Goal: Task Accomplishment & Management: Manage account settings

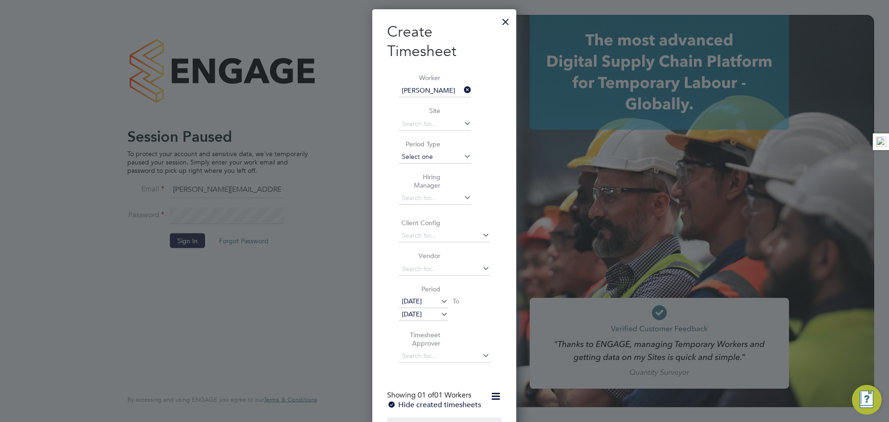
scroll to position [586, 144]
click at [504, 25] on div at bounding box center [505, 19] width 17 height 17
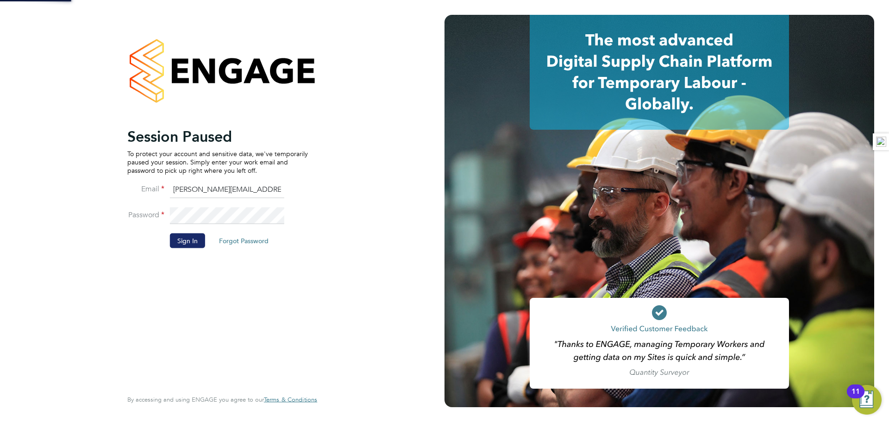
click at [190, 235] on button "Sign In" at bounding box center [187, 240] width 35 height 15
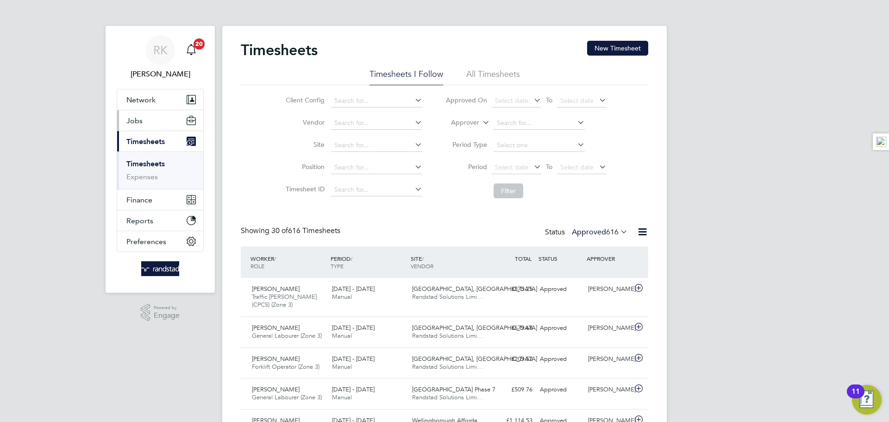
click at [151, 125] on button "Jobs" at bounding box center [160, 120] width 86 height 20
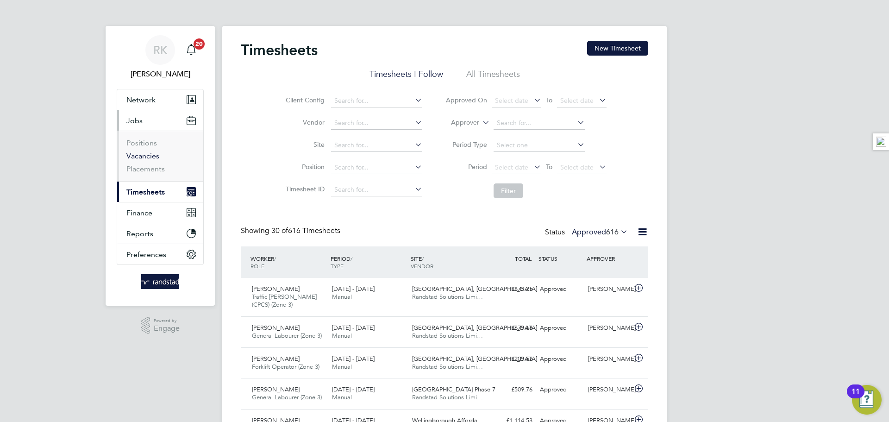
click at [148, 157] on link "Vacancies" at bounding box center [142, 155] width 33 height 9
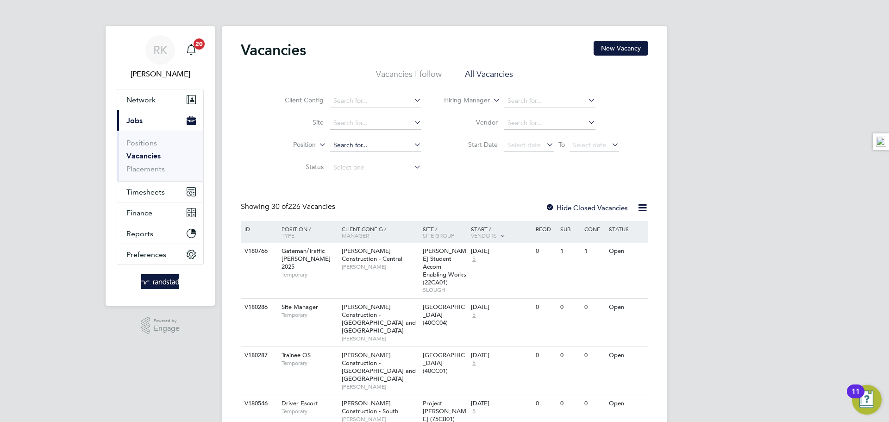
click at [376, 143] on input at bounding box center [375, 145] width 91 height 13
click at [357, 116] on li "Site" at bounding box center [346, 123] width 174 height 22
click at [358, 121] on input at bounding box center [375, 123] width 91 height 13
click at [373, 134] on li "Towcester Road" at bounding box center [375, 135] width 92 height 13
type input "[GEOGRAPHIC_DATA]"
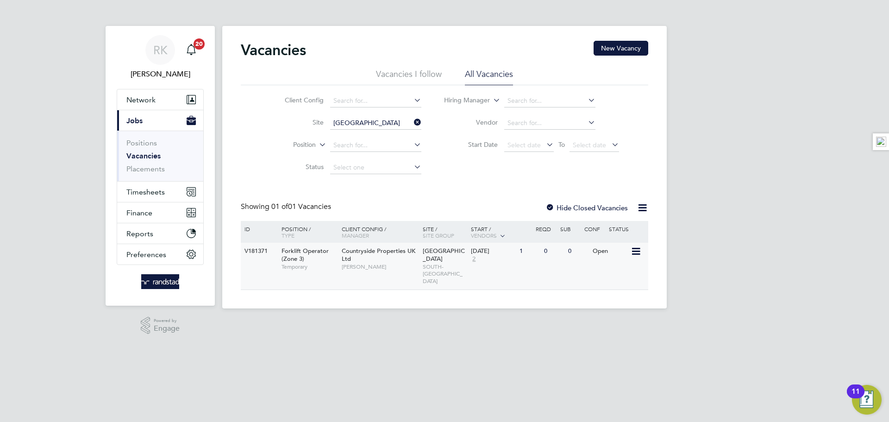
click at [342, 262] on span "Countryside Properties UK Ltd" at bounding box center [379, 255] width 74 height 16
click at [138, 196] on button "Timesheets" at bounding box center [160, 192] width 86 height 20
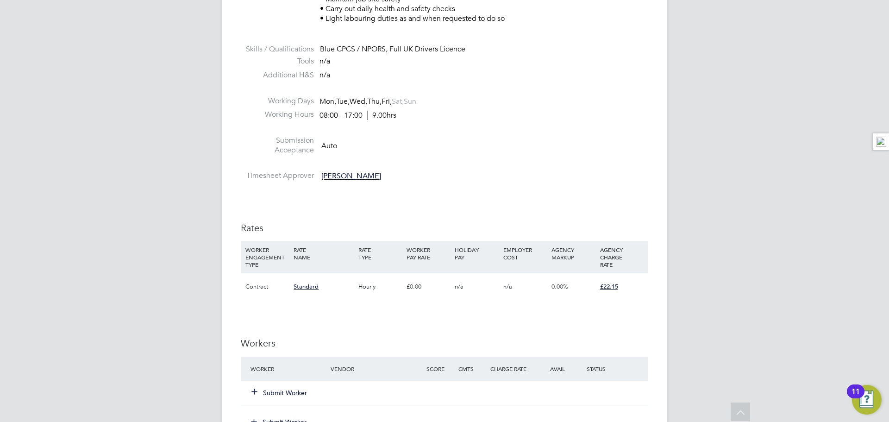
scroll to position [427, 0]
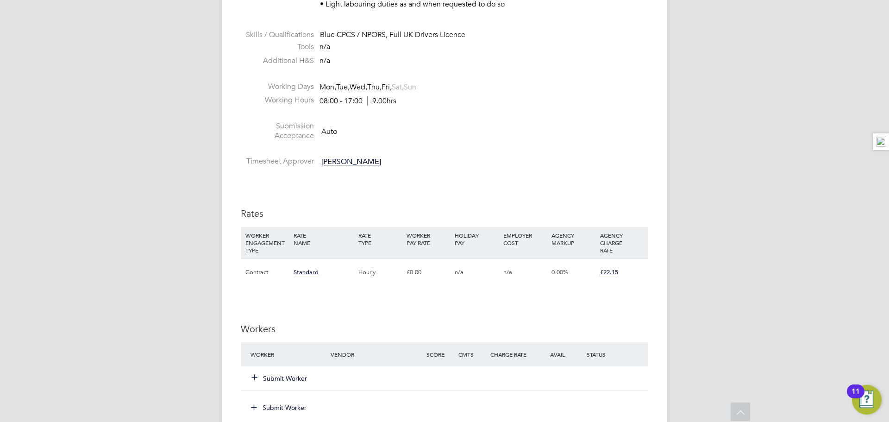
click at [255, 380] on icon at bounding box center [254, 376] width 7 height 7
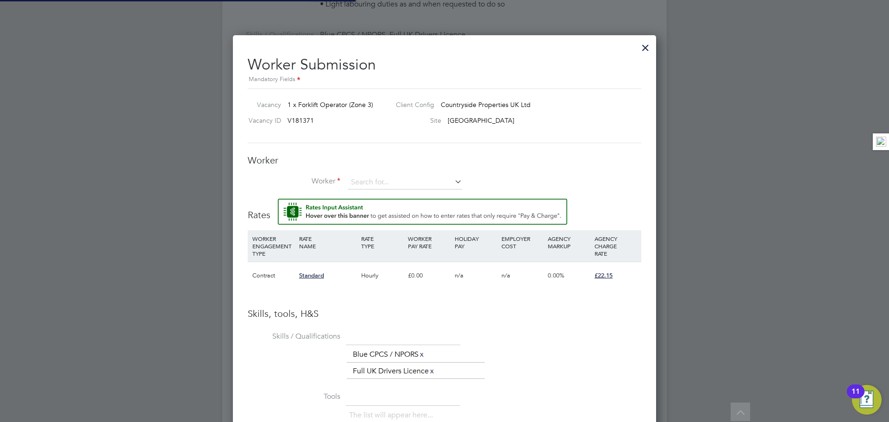
scroll to position [5, 5]
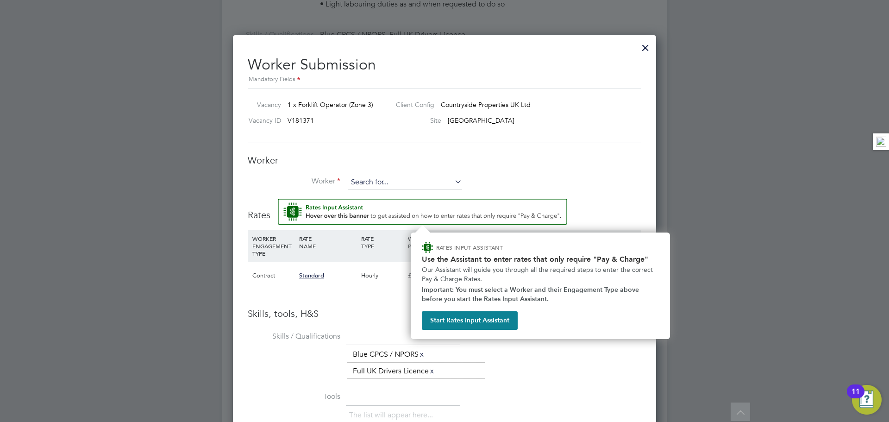
click at [377, 178] on input at bounding box center [405, 183] width 114 height 14
click at [370, 190] on li "William Gib son (C-000004765)" at bounding box center [412, 196] width 130 height 13
type input "William Gibson (C-000004765)"
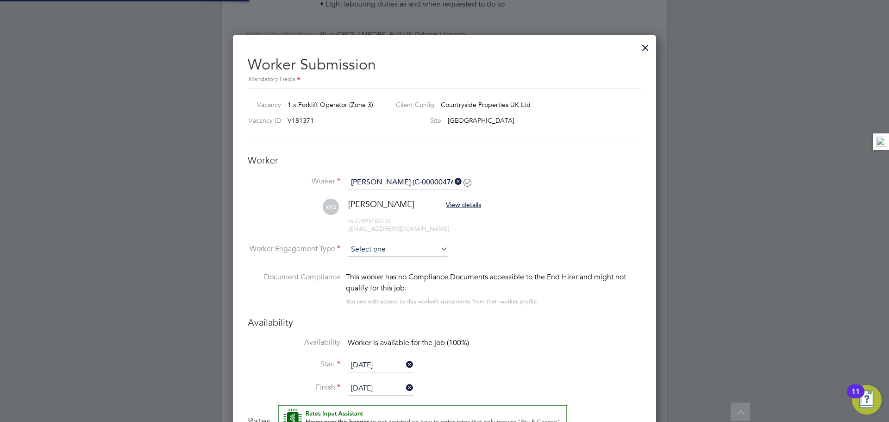
scroll to position [817, 424]
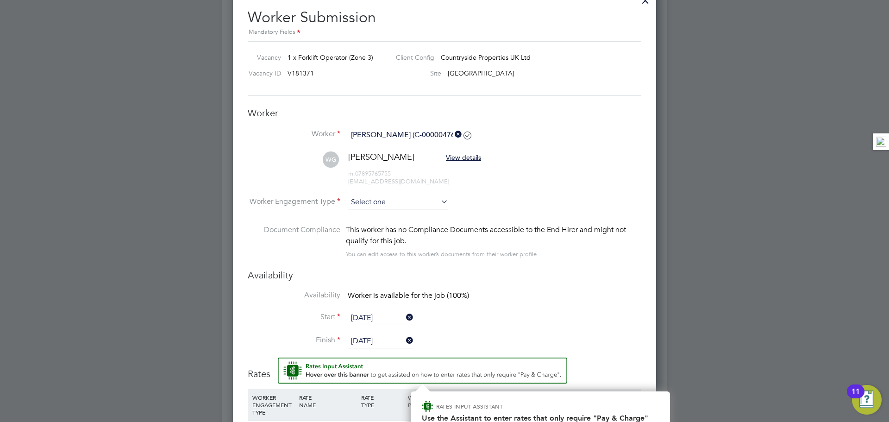
click at [370, 208] on input at bounding box center [398, 202] width 100 height 14
click at [376, 218] on li "Contract" at bounding box center [397, 216] width 101 height 12
type input "Contract"
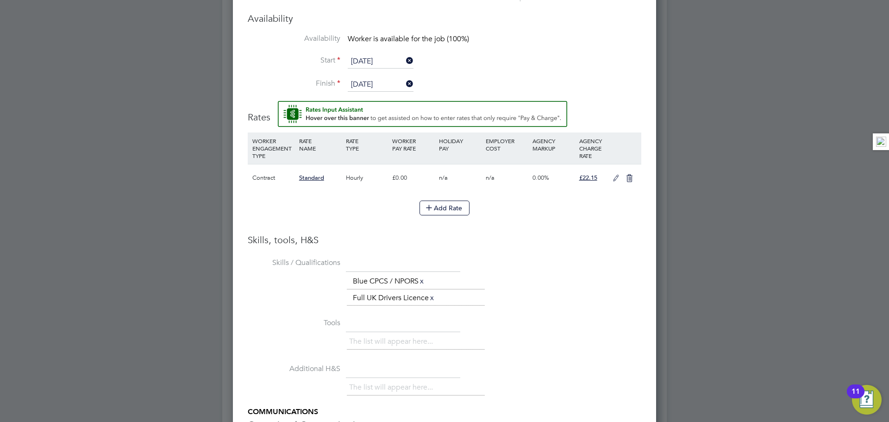
click at [613, 181] on icon at bounding box center [616, 178] width 12 height 7
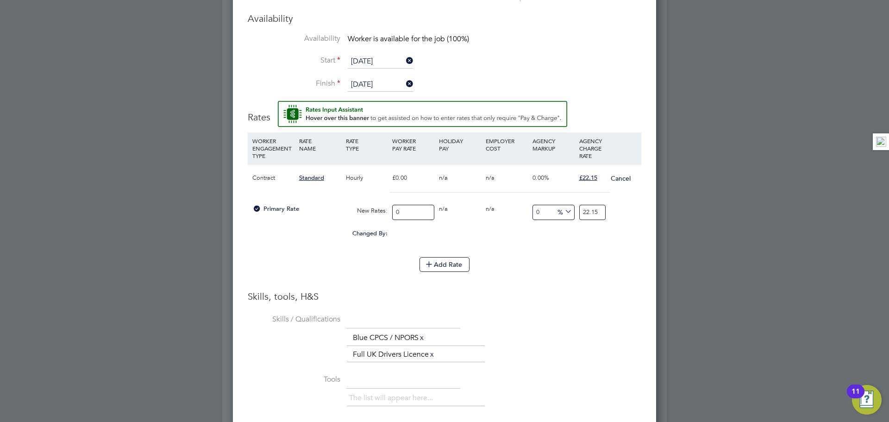
drag, startPoint x: 413, startPoint y: 214, endPoint x: 377, endPoint y: 214, distance: 35.7
click at [377, 214] on div "Primary Rate New Rates: 0 0 n/a 0 n/a 0 0 % 22.15" at bounding box center [445, 212] width 394 height 25
type input "1"
type input "19"
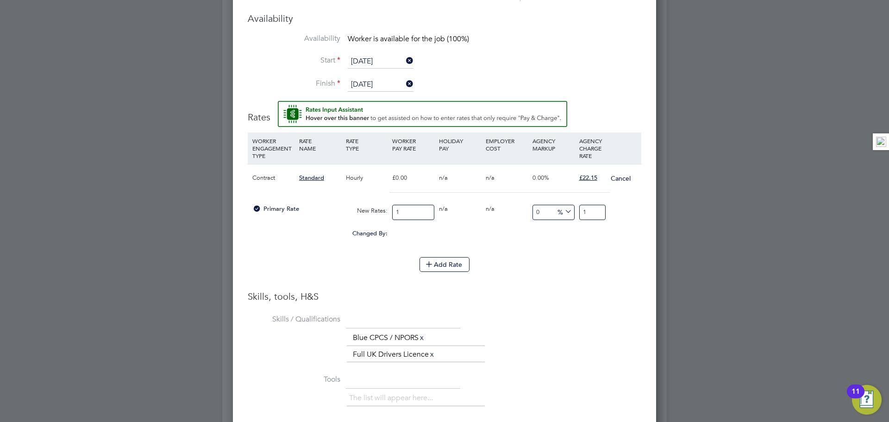
type input "19"
drag, startPoint x: 594, startPoint y: 212, endPoint x: 537, endPoint y: 209, distance: 56.6
click at [537, 209] on div "Primary Rate New Rates: 19 0 n/a 0 n/a 0 0 % 19" at bounding box center [445, 212] width 394 height 25
type input "-89.47368421052632"
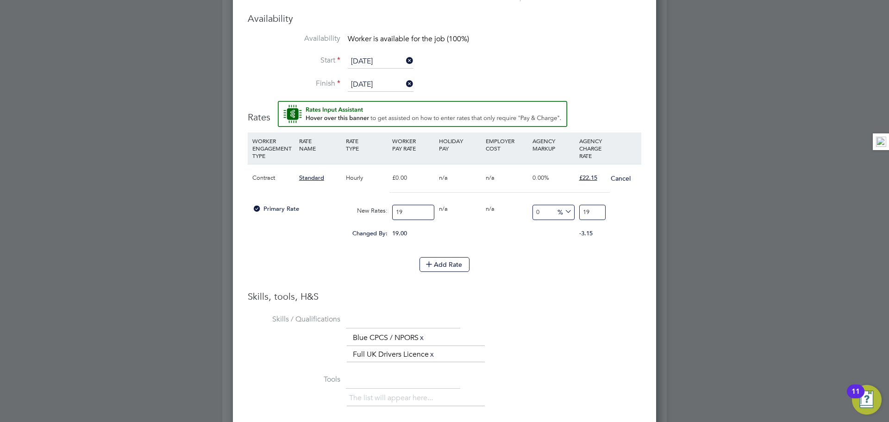
type input "2"
type input "15.789473684210526"
type input "22"
type input "16.31578947368421"
type input "22.1"
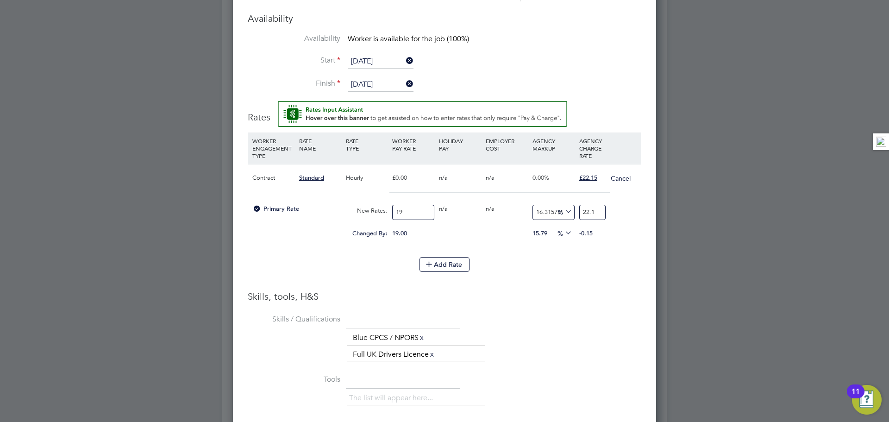
type input "16.57894736842105"
type input "22.15"
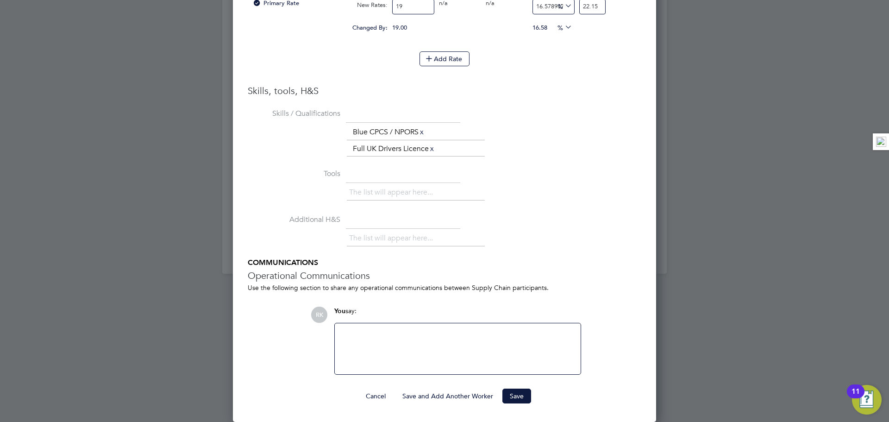
drag, startPoint x: 528, startPoint y: 390, endPoint x: 524, endPoint y: 388, distance: 5.0
click at [524, 389] on button "Save" at bounding box center [516, 396] width 29 height 15
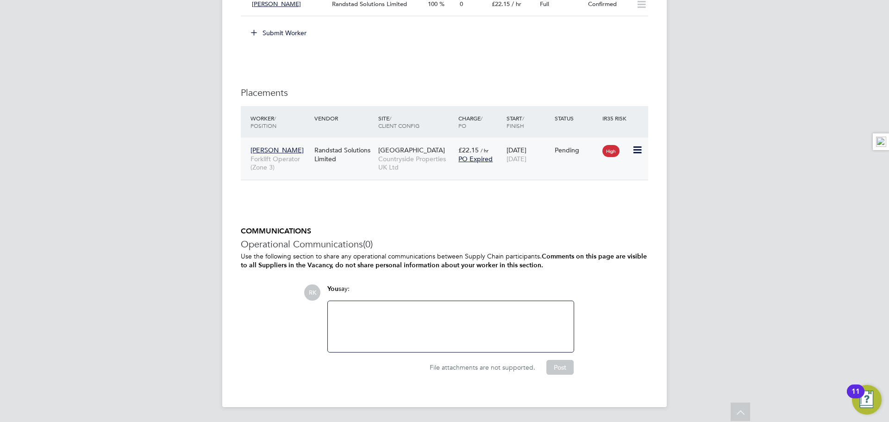
click at [633, 149] on icon at bounding box center [636, 149] width 9 height 11
click at [555, 207] on li "Start" at bounding box center [594, 207] width 95 height 13
type input "[PERSON_NAME]"
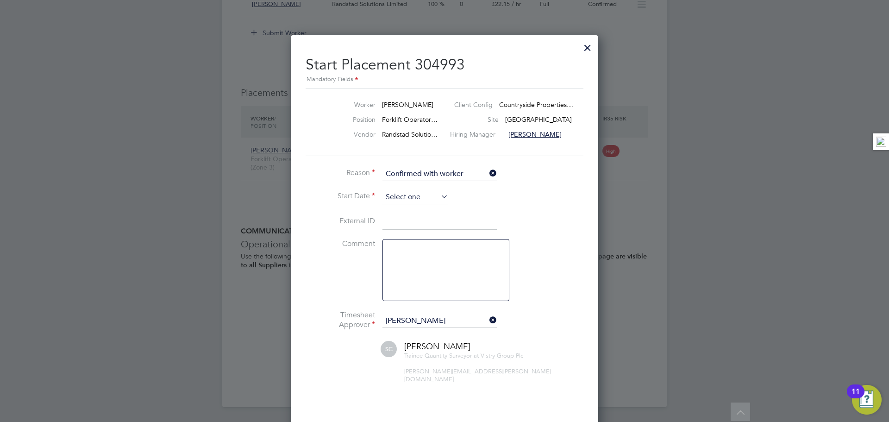
click at [383, 192] on input at bounding box center [416, 197] width 66 height 14
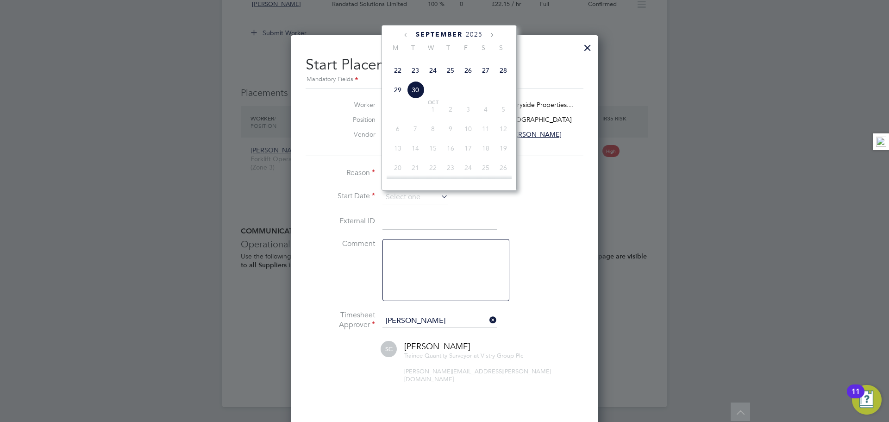
click at [397, 99] on span "29" at bounding box center [398, 90] width 18 height 18
type input "[DATE]"
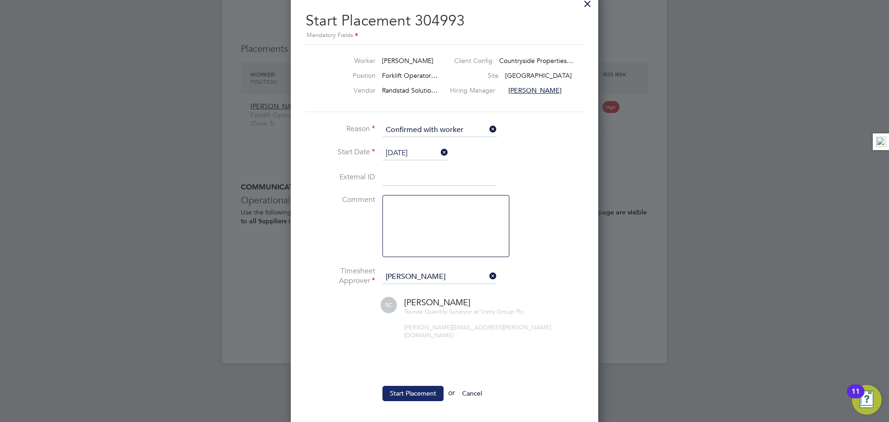
click at [425, 386] on button "Start Placement" at bounding box center [413, 393] width 61 height 15
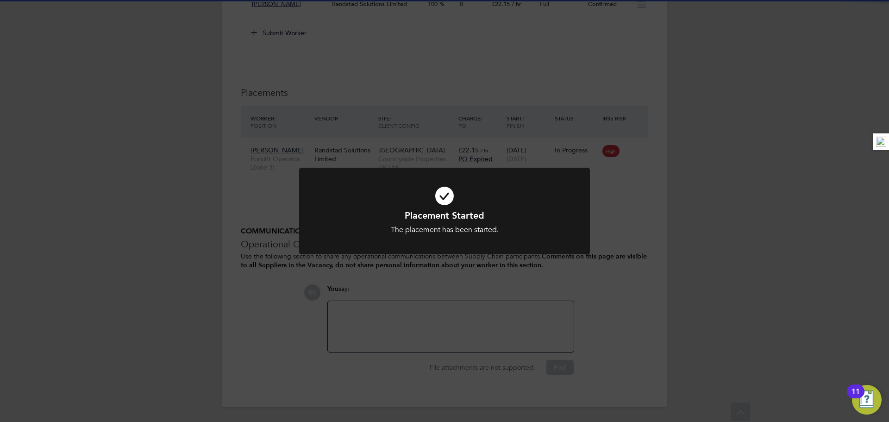
click at [627, 277] on div "Placement Started The placement has been started. Cancel Okay" at bounding box center [444, 211] width 889 height 422
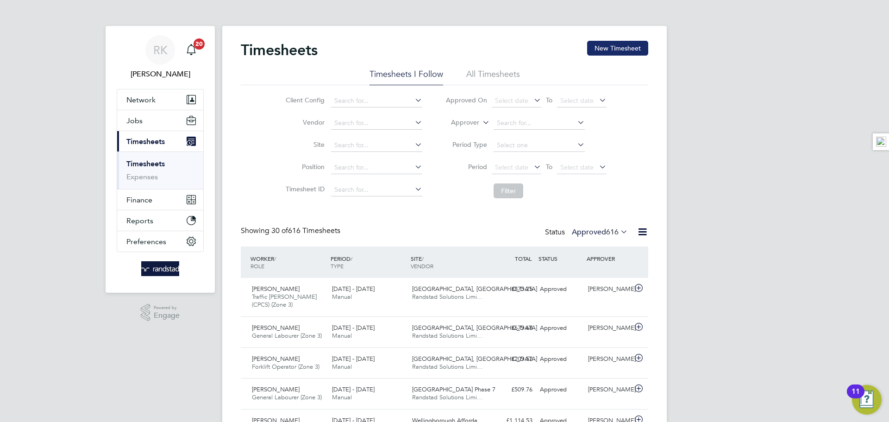
click at [612, 48] on button "New Timesheet" at bounding box center [617, 48] width 61 height 15
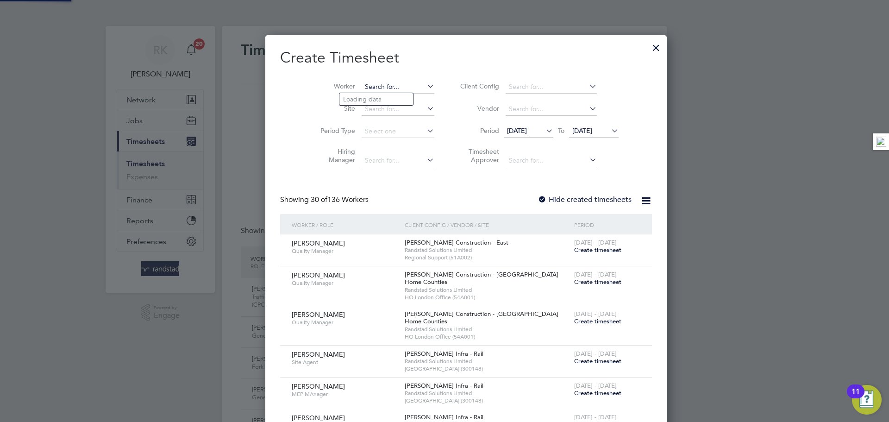
click at [377, 88] on input at bounding box center [398, 87] width 73 height 13
click at [399, 97] on b "Goo" at bounding box center [405, 99] width 13 height 8
type input "[PERSON_NAME]"
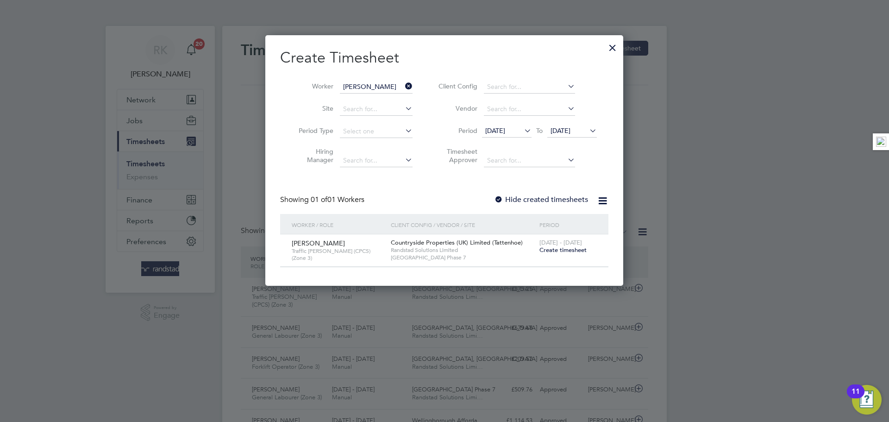
click at [560, 247] on span "Create timesheet" at bounding box center [563, 250] width 47 height 8
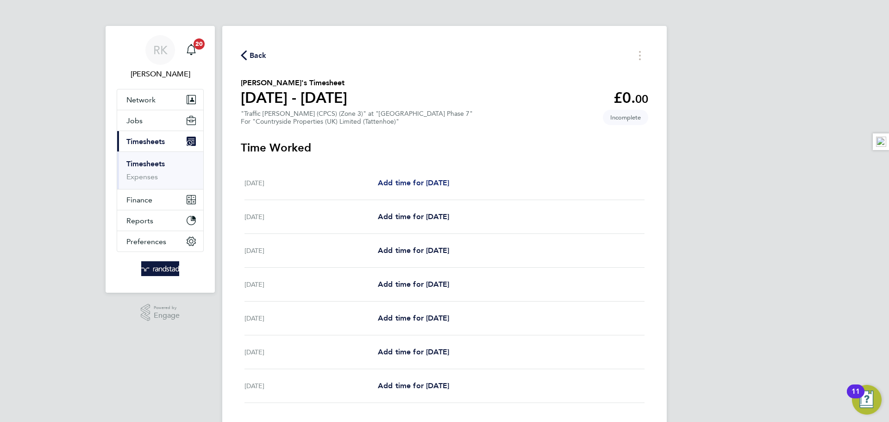
click at [410, 188] on link "Add time for Mon 22 Sep" at bounding box center [413, 182] width 71 height 11
select select "30"
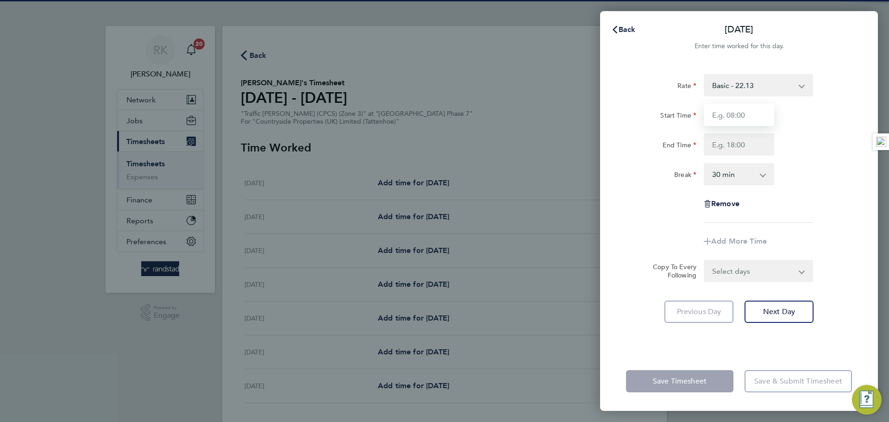
click at [744, 120] on input "Start Time" at bounding box center [739, 115] width 70 height 22
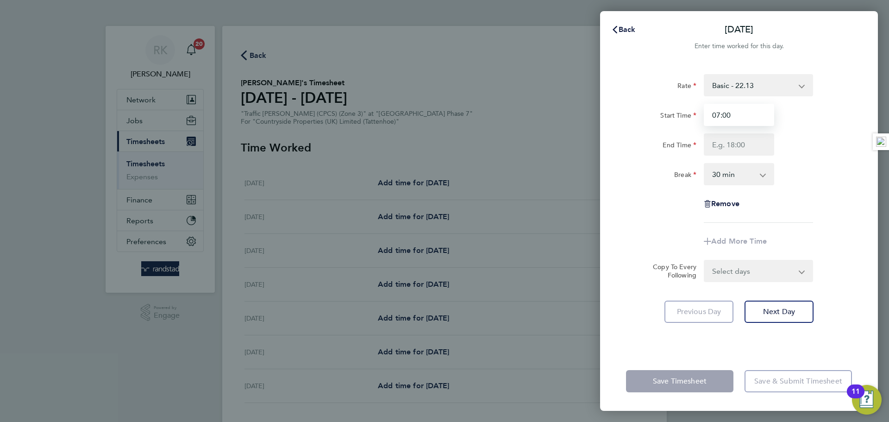
type input "07:00"
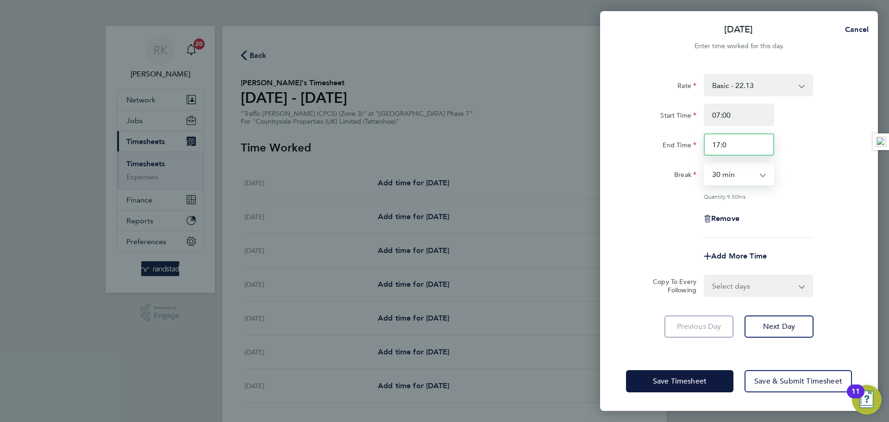
click at [738, 138] on input "17:0" at bounding box center [739, 144] width 70 height 22
type input "17:00"
click at [744, 291] on select "Select days Day Weekday (Mon-Fri) Weekend (Sat-Sun) Tuesday Wednesday Thursday …" at bounding box center [753, 286] width 97 height 20
select select "WEEKDAY"
click at [705, 276] on select "Select days Day Weekday (Mon-Fri) Weekend (Sat-Sun) Tuesday Wednesday Thursday …" at bounding box center [753, 286] width 97 height 20
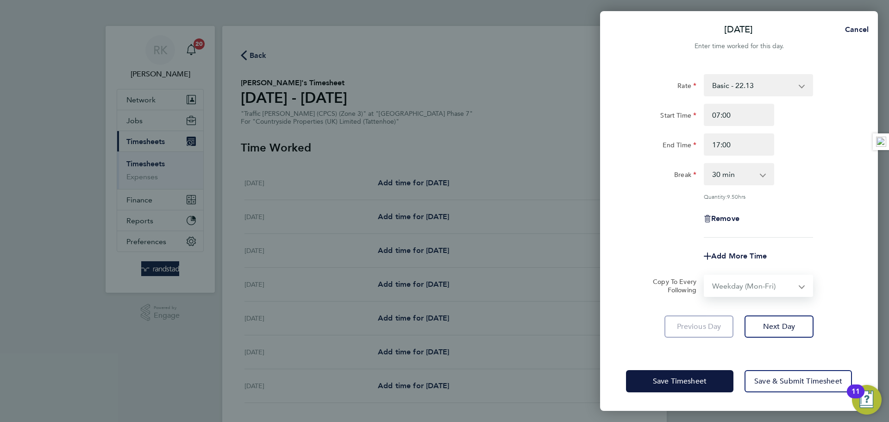
select select "2025-09-28"
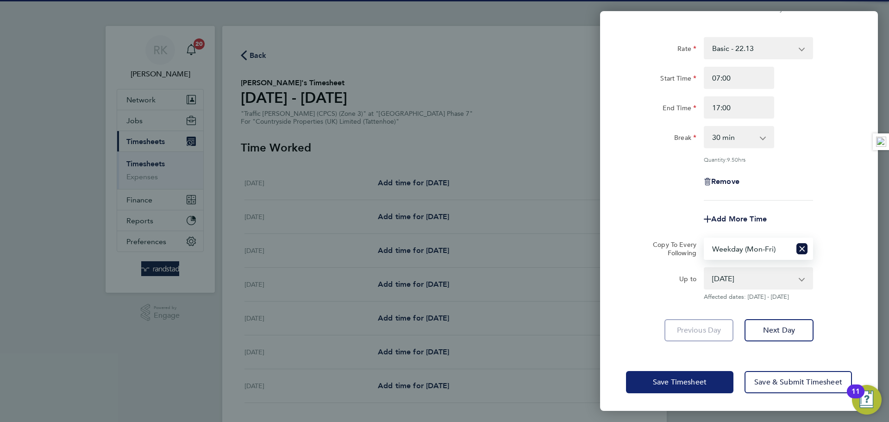
click at [698, 381] on span "Save Timesheet" at bounding box center [680, 381] width 54 height 9
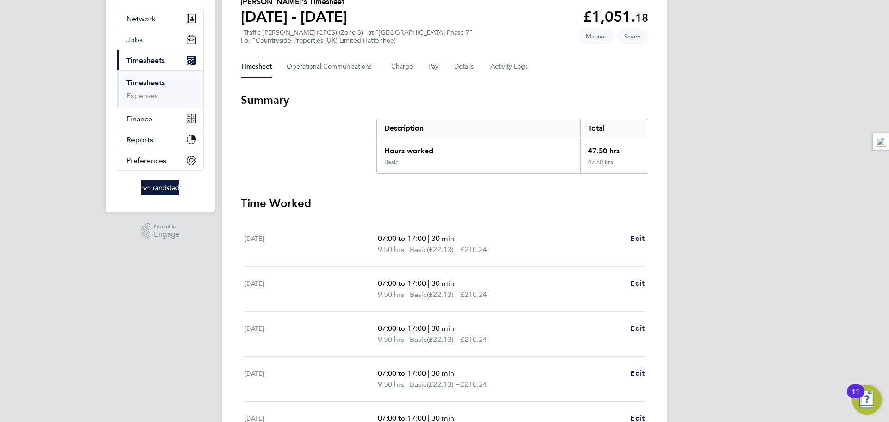
click at [649, 279] on div "Back Following Nelson Goodluck's Timesheet 22 - 28 Sept 2025 £1,051. 18 "Traffi…" at bounding box center [444, 263] width 445 height 636
click at [643, 284] on span "Edit" at bounding box center [637, 283] width 14 height 9
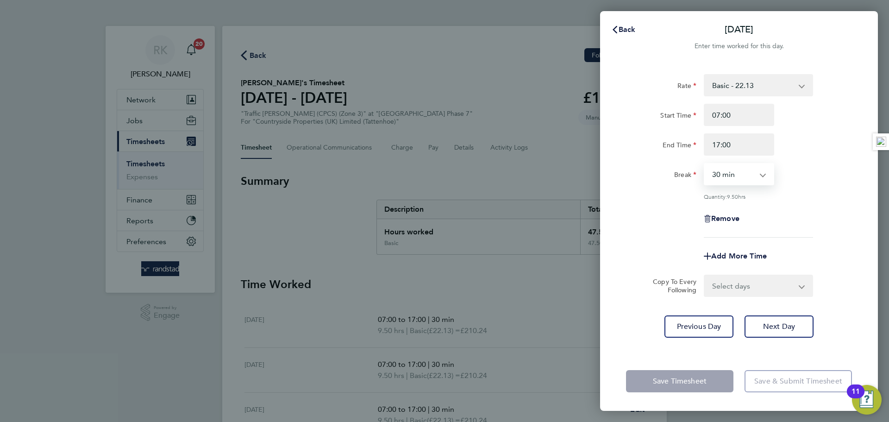
click at [737, 180] on select "0 min 15 min 30 min 45 min 60 min 75 min 90 min" at bounding box center [733, 174] width 57 height 20
select select "0"
click at [705, 164] on select "0 min 15 min 30 min 45 min 60 min 75 min 90 min" at bounding box center [733, 174] width 57 height 20
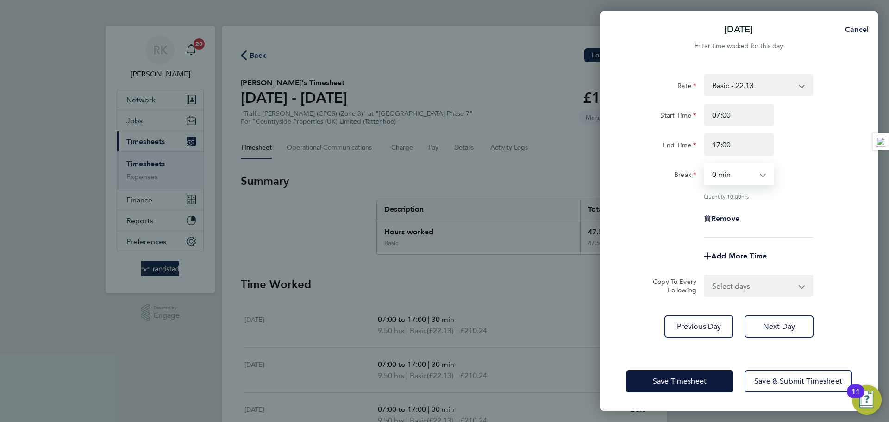
click at [787, 195] on div "Quantity: 10.00 hrs" at bounding box center [758, 196] width 109 height 7
click at [692, 375] on button "Save Timesheet" at bounding box center [679, 381] width 107 height 22
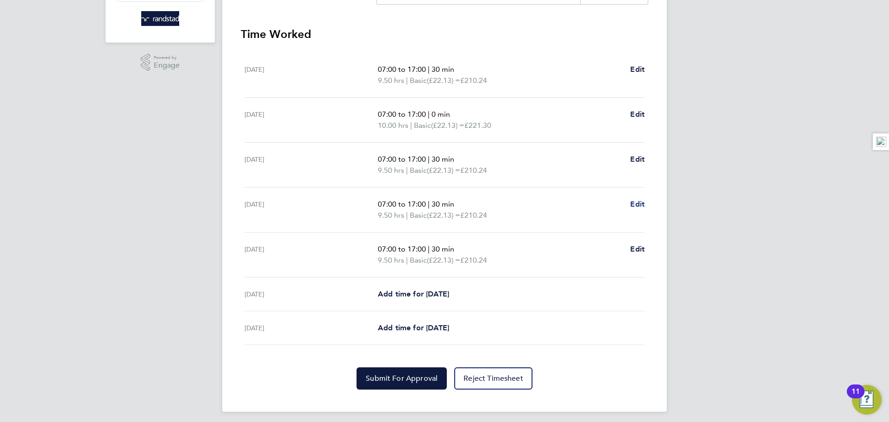
click at [644, 204] on span "Edit" at bounding box center [637, 204] width 14 height 9
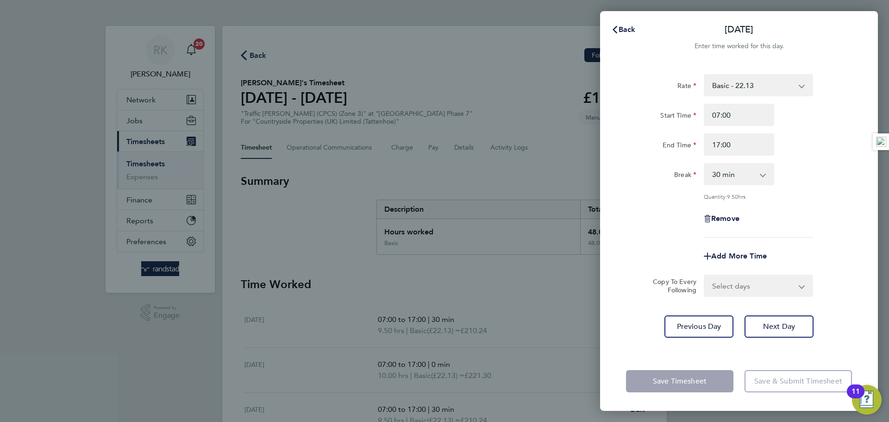
click at [734, 178] on select "0 min 15 min 30 min 45 min 60 min 75 min 90 min" at bounding box center [733, 174] width 57 height 20
select select "0"
click at [705, 164] on select "0 min 15 min 30 min 45 min 60 min 75 min 90 min" at bounding box center [733, 174] width 57 height 20
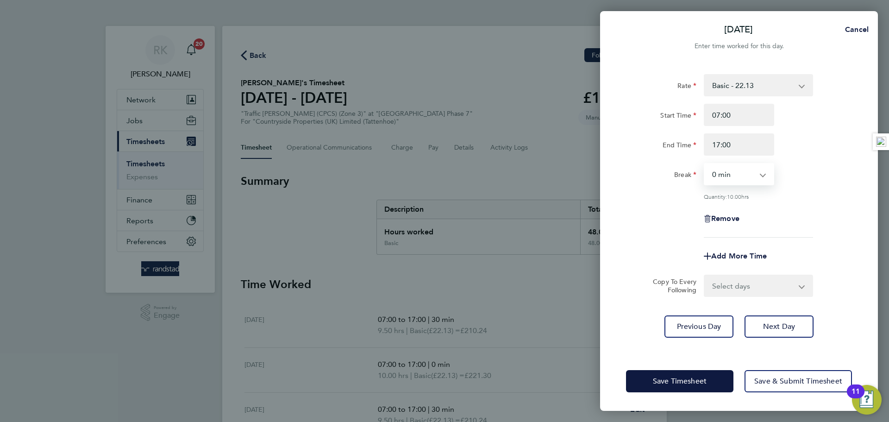
click at [806, 205] on div "Rate Basic - 22.13 Start Time 07:00 End Time 17:00 Break 0 min 15 min 30 min 45…" at bounding box center [739, 155] width 226 height 163
click at [697, 390] on button "Save Timesheet" at bounding box center [679, 381] width 107 height 22
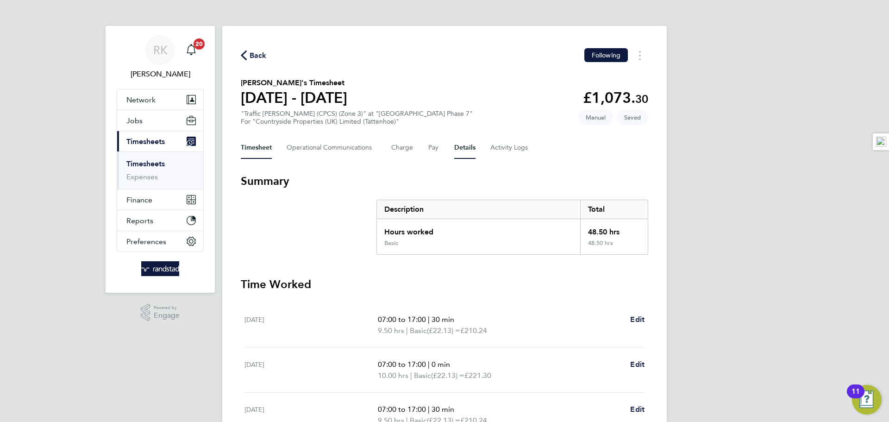
click at [456, 157] on button "Details" at bounding box center [464, 148] width 21 height 22
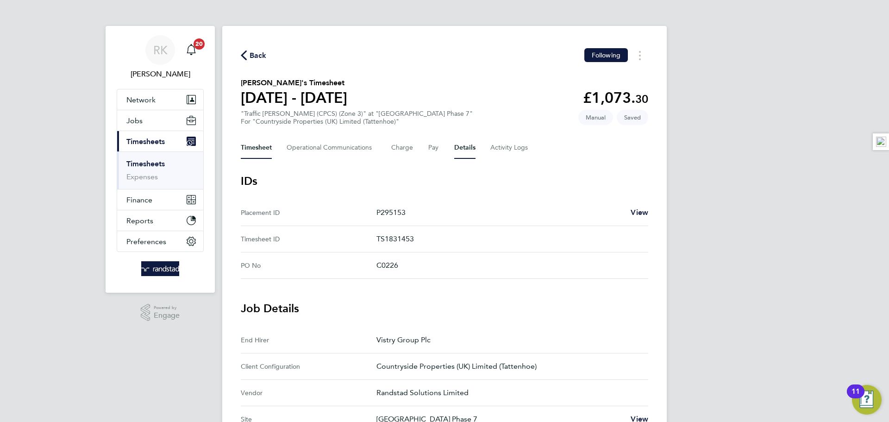
click at [247, 146] on button "Timesheet" at bounding box center [256, 148] width 31 height 22
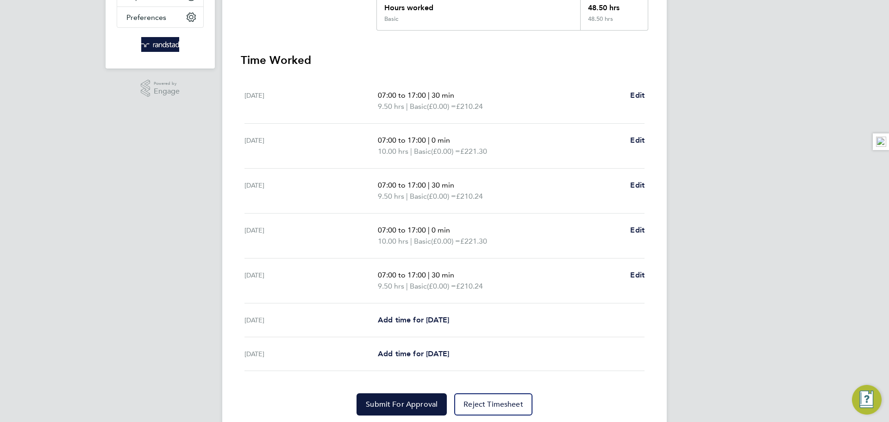
scroll to position [255, 0]
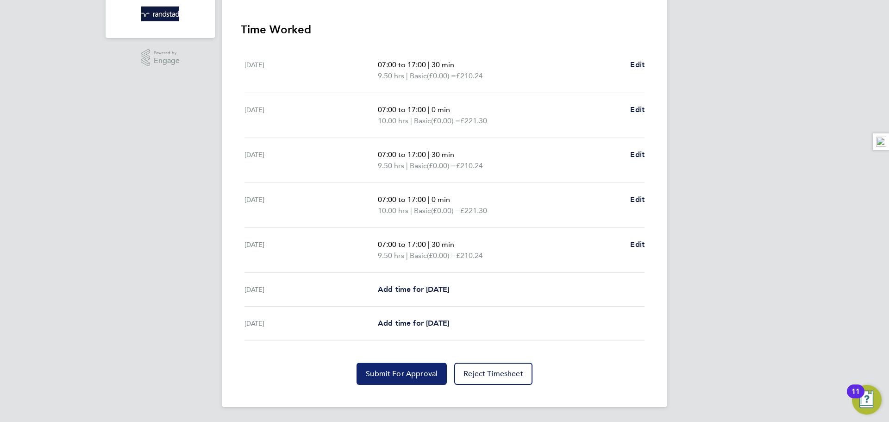
click at [415, 374] on span "Submit For Approval" at bounding box center [402, 373] width 72 height 9
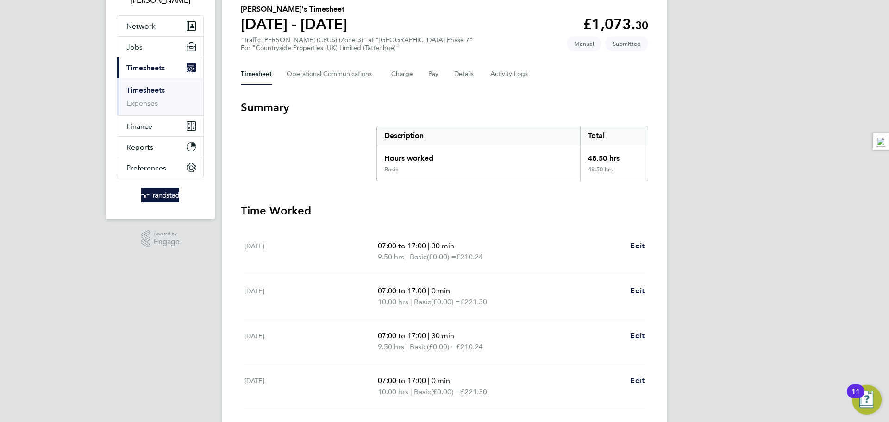
scroll to position [0, 0]
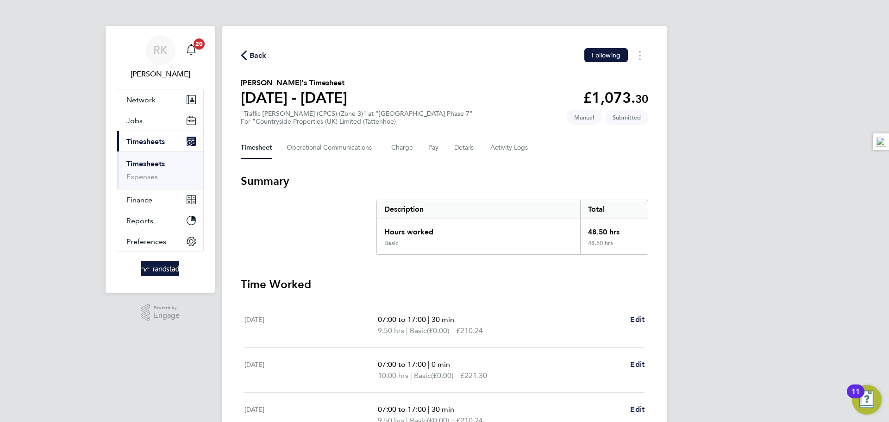
click at [157, 161] on link "Timesheets" at bounding box center [145, 163] width 38 height 9
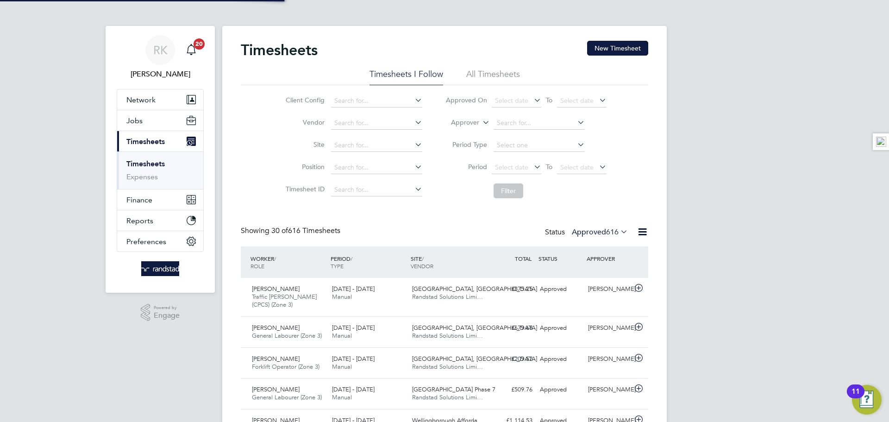
scroll to position [24, 81]
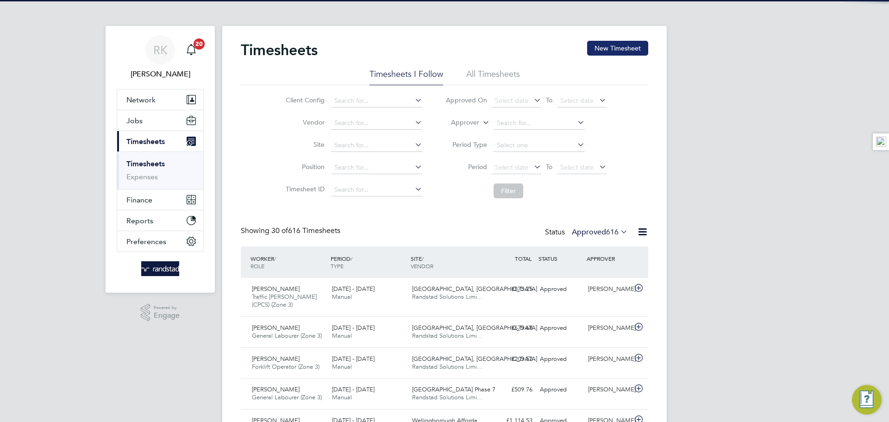
click at [621, 53] on button "New Timesheet" at bounding box center [617, 48] width 61 height 15
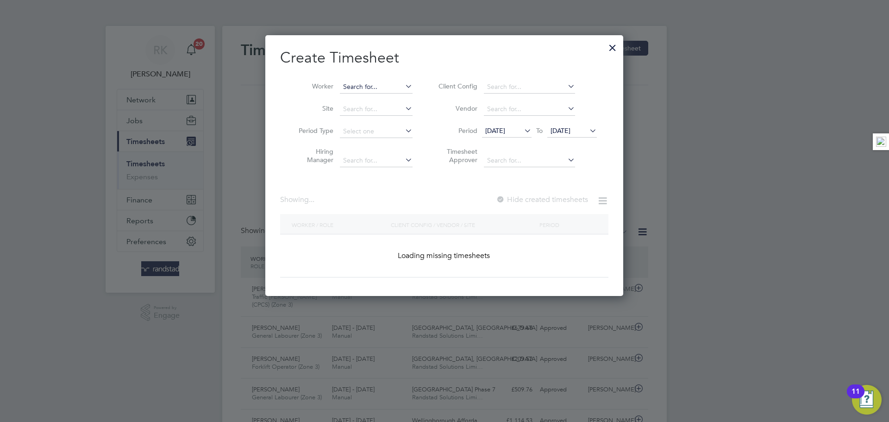
click at [361, 88] on input at bounding box center [376, 87] width 73 height 13
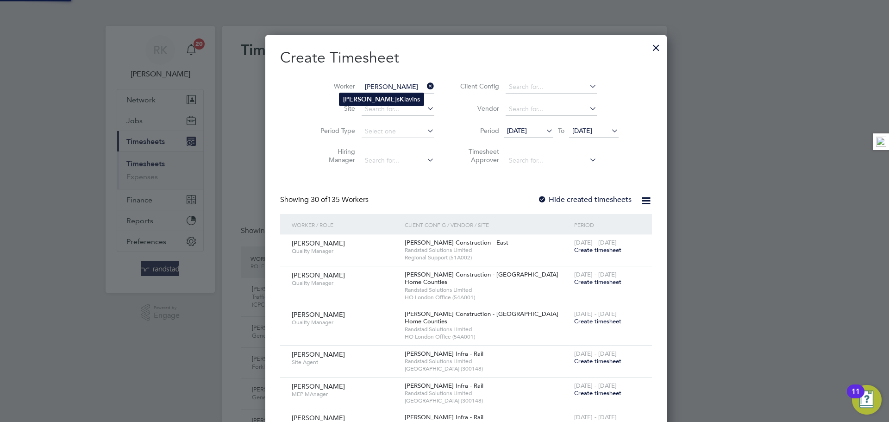
click at [388, 100] on li "Edgar s K lavins" at bounding box center [381, 99] width 84 height 13
type input "[PERSON_NAME]"
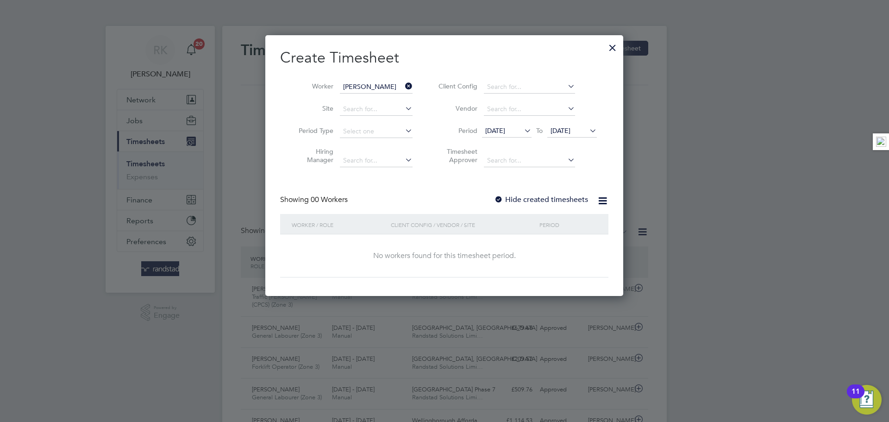
click at [537, 204] on div "Showing 00 Workers Hide created timesheets" at bounding box center [444, 204] width 328 height 19
click at [540, 197] on label "Hide created timesheets" at bounding box center [541, 199] width 94 height 9
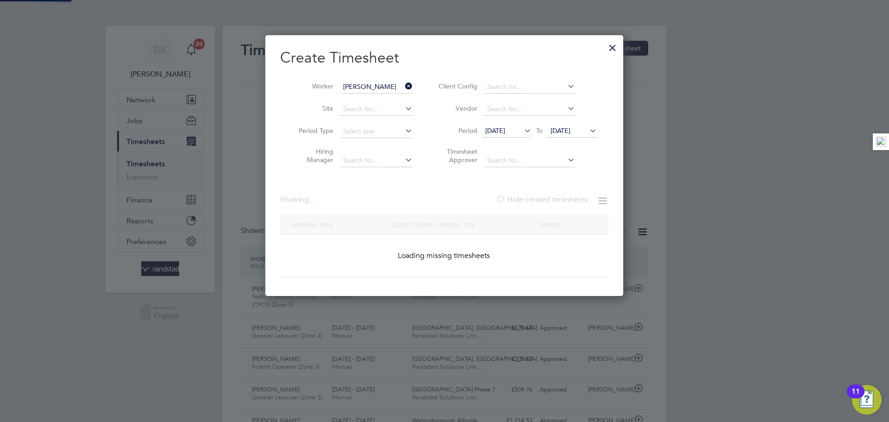
click at [540, 197] on label "Hide created timesheets" at bounding box center [542, 199] width 92 height 9
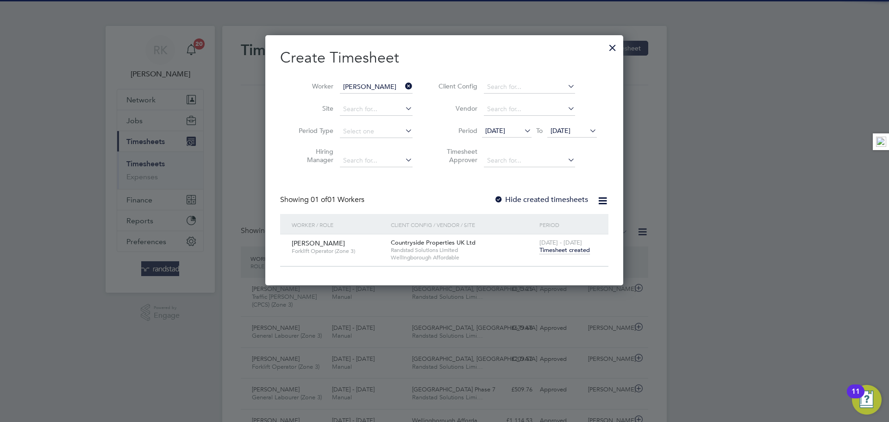
click at [569, 133] on span "23 Sep 2025" at bounding box center [561, 130] width 20 height 8
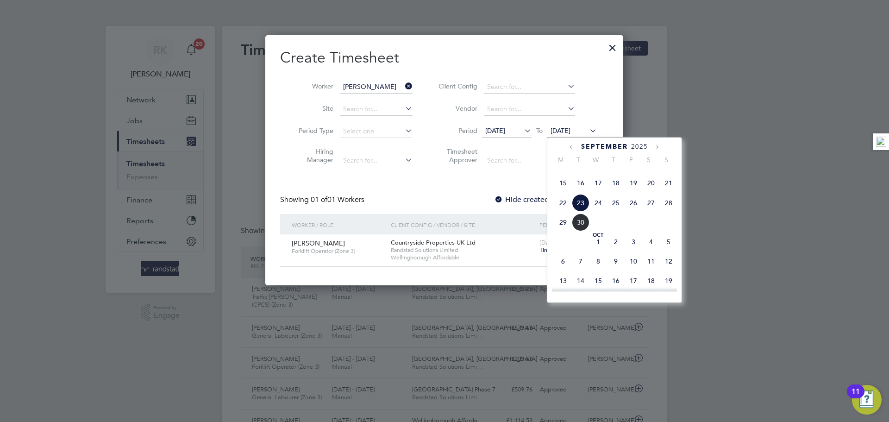
click at [665, 212] on span "28" at bounding box center [669, 203] width 18 height 18
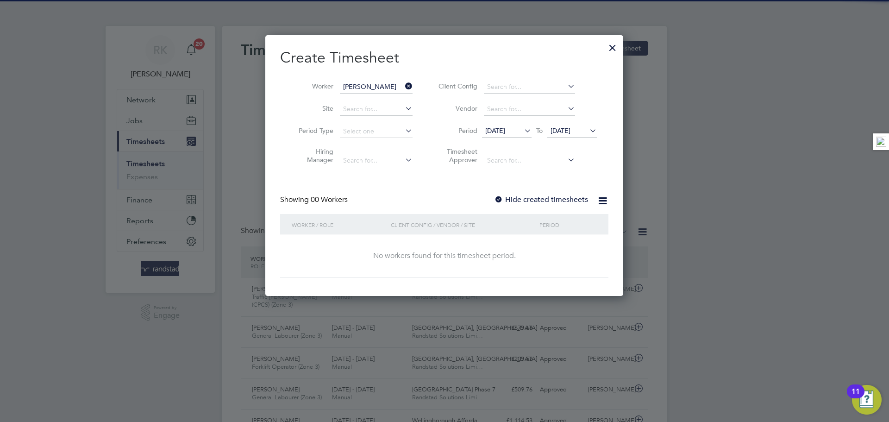
click at [528, 201] on label "Hide created timesheets" at bounding box center [541, 199] width 94 height 9
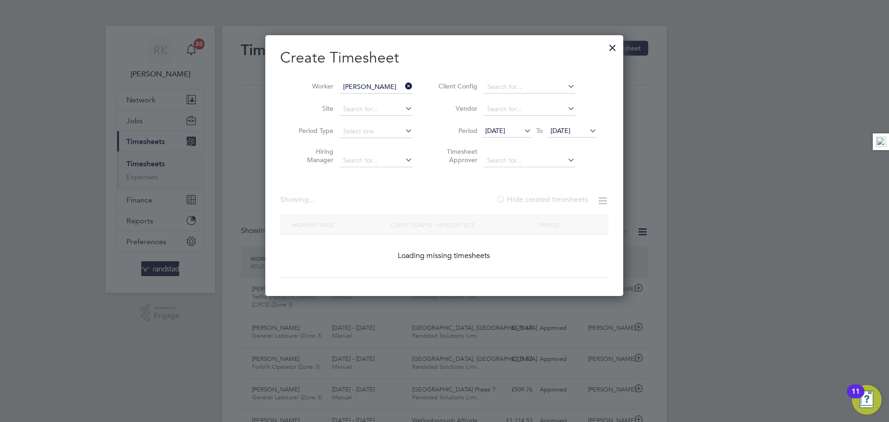
click at [528, 201] on label "Hide created timesheets" at bounding box center [542, 199] width 92 height 9
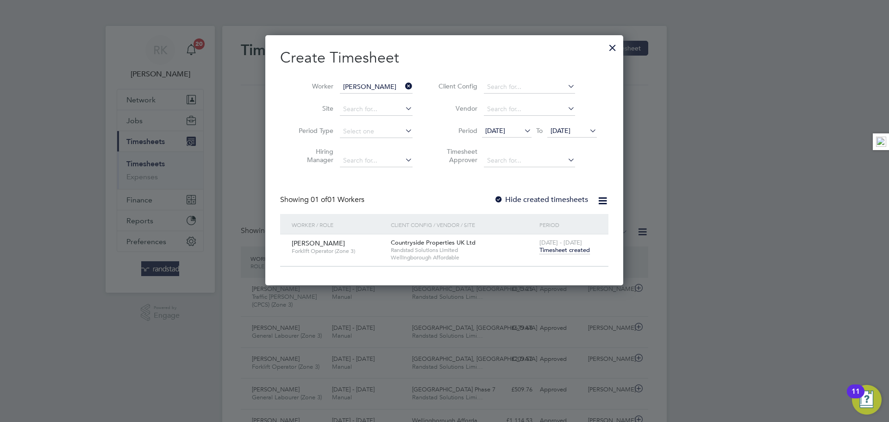
click at [529, 195] on label "Hide created timesheets" at bounding box center [541, 199] width 94 height 9
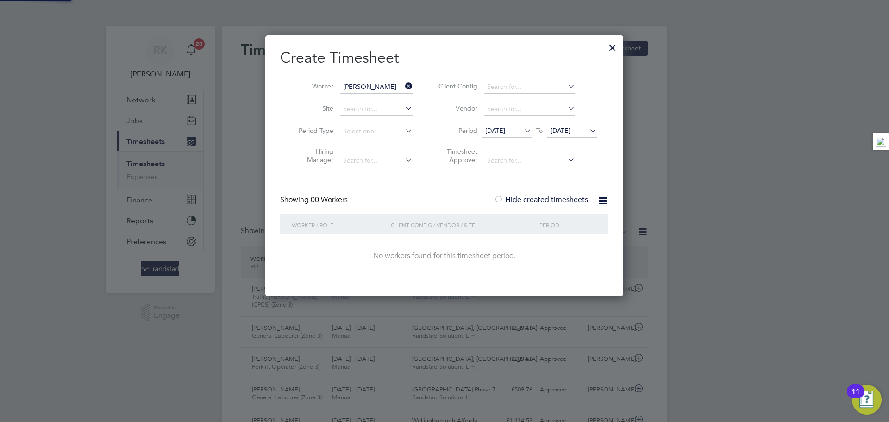
click at [527, 198] on label "Hide created timesheets" at bounding box center [541, 199] width 94 height 9
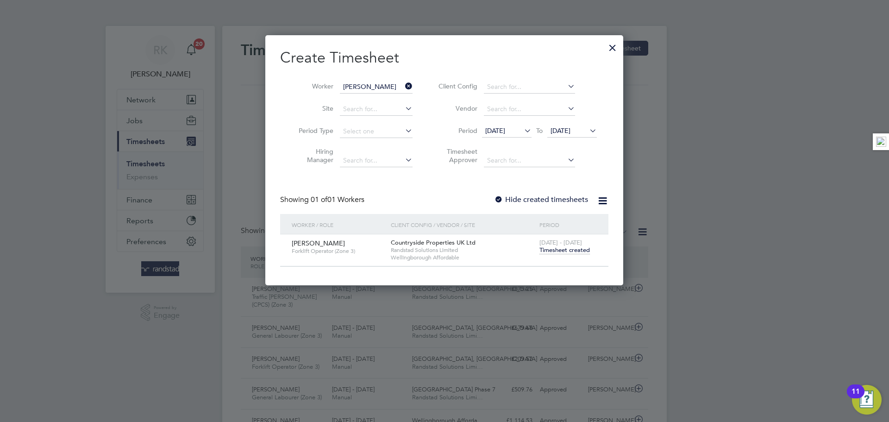
click at [607, 50] on div at bounding box center [612, 45] width 17 height 17
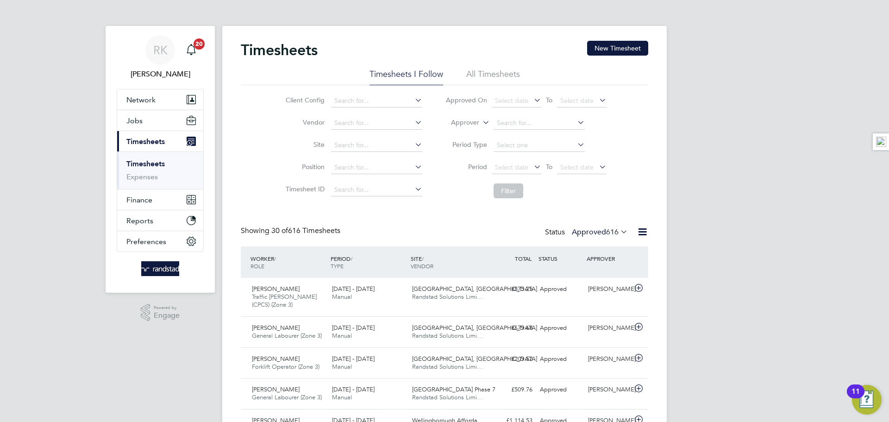
click at [150, 141] on span "Timesheets" at bounding box center [145, 141] width 38 height 9
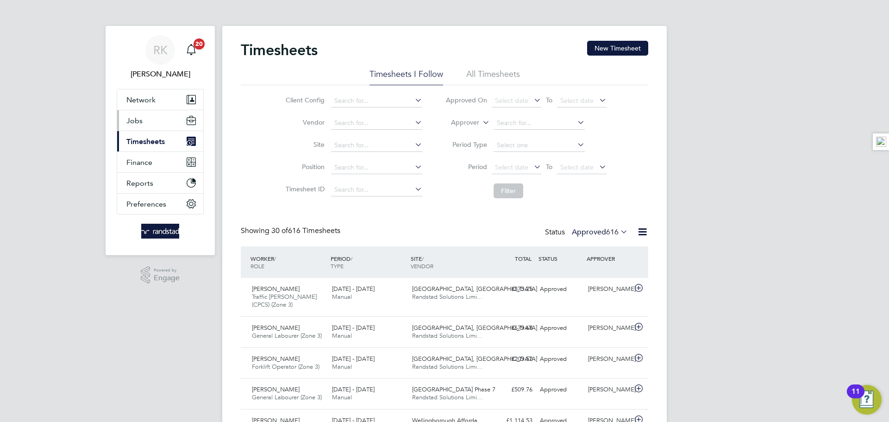
click at [149, 119] on button "Jobs" at bounding box center [160, 120] width 86 height 20
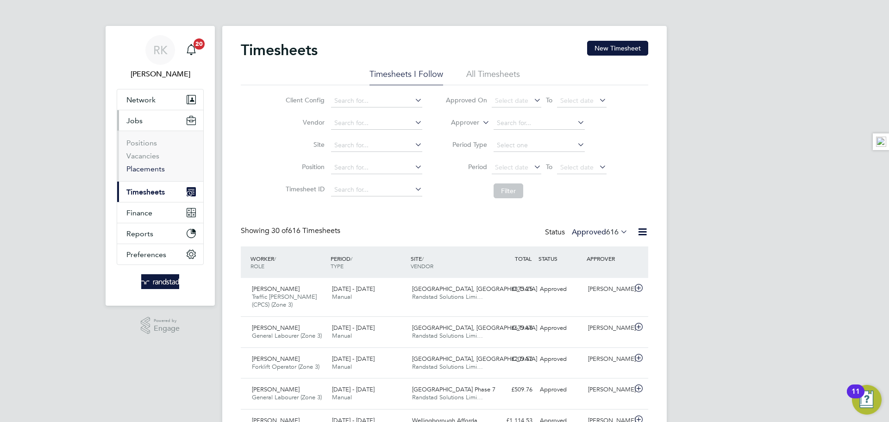
click at [140, 167] on link "Placements" at bounding box center [145, 168] width 38 height 9
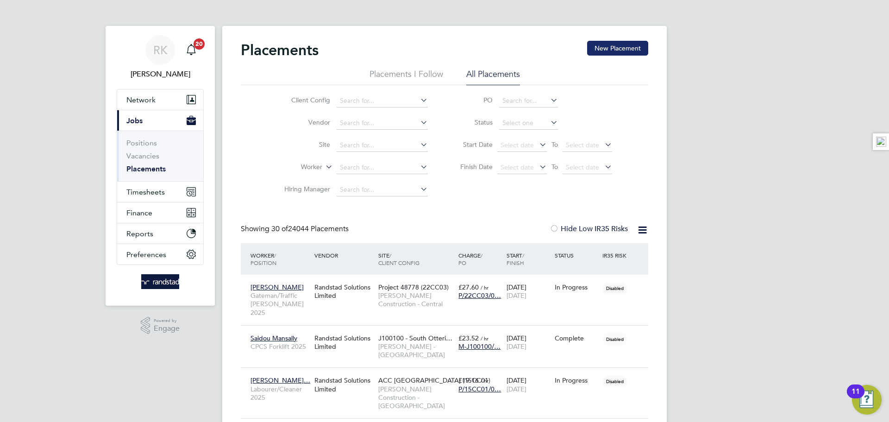
click at [622, 42] on button "New Placement" at bounding box center [617, 48] width 61 height 15
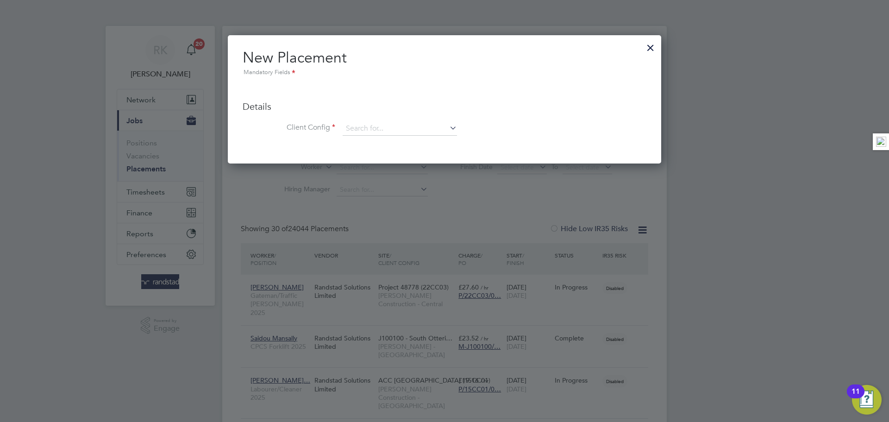
click at [645, 46] on div at bounding box center [650, 45] width 17 height 17
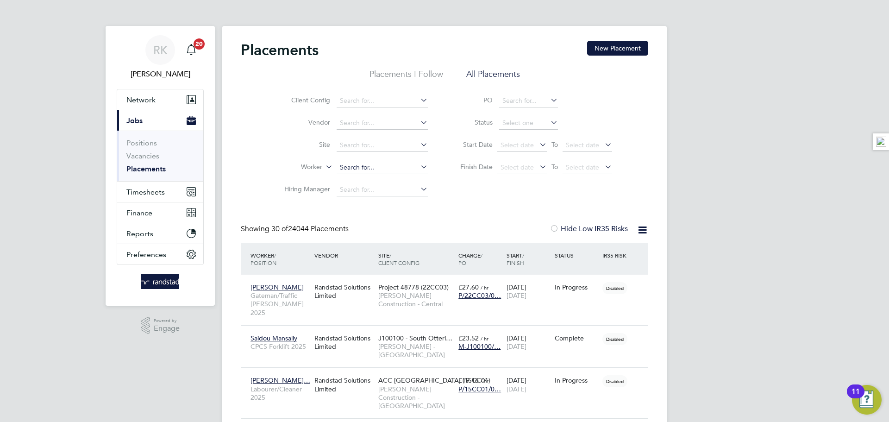
click at [358, 170] on input at bounding box center [382, 167] width 91 height 13
click at [386, 177] on li "Edgar s Kl avins" at bounding box center [398, 180] width 124 height 13
type input "[PERSON_NAME]"
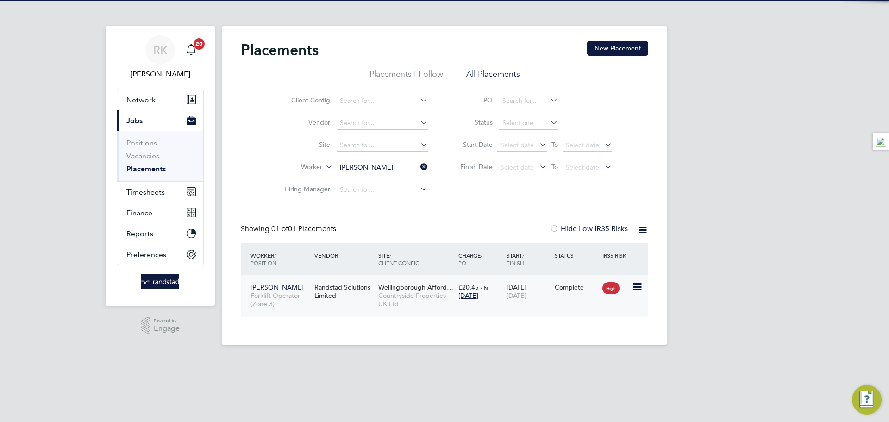
click at [533, 287] on div "03 Feb 2025 21 Sep 2025" at bounding box center [528, 291] width 48 height 26
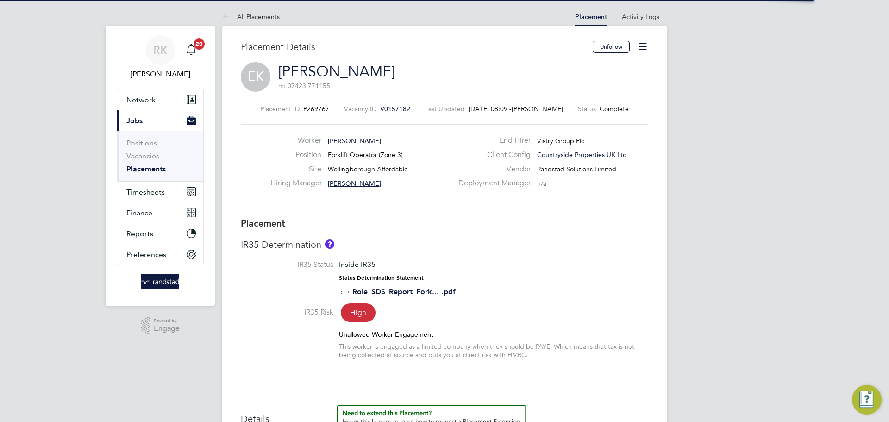
click at [640, 51] on icon at bounding box center [643, 47] width 12 height 12
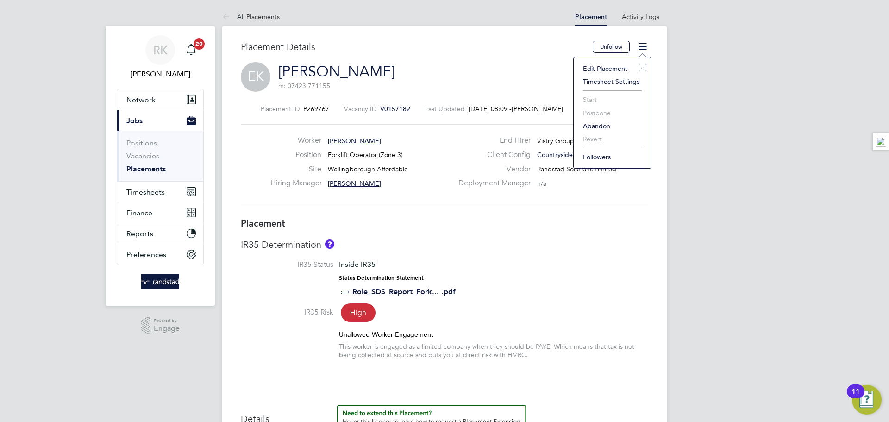
click at [614, 72] on li "Edit Placement e" at bounding box center [612, 68] width 68 height 13
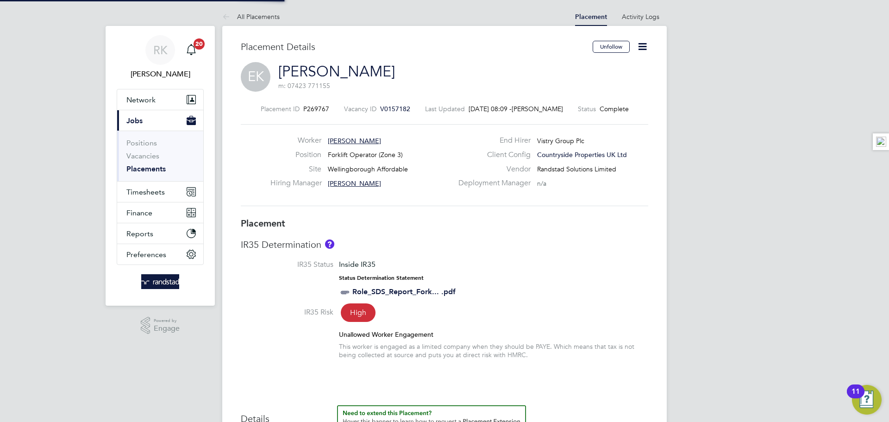
type input "Louis Brooker"
type input "[PERSON_NAME]"
type input "03 Feb 2025"
type input "21 Sep 2025"
type input "07:30"
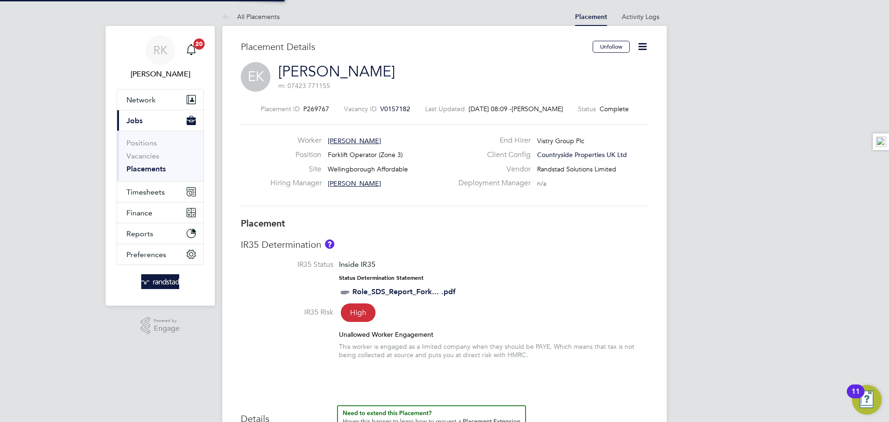
type input "16:30"
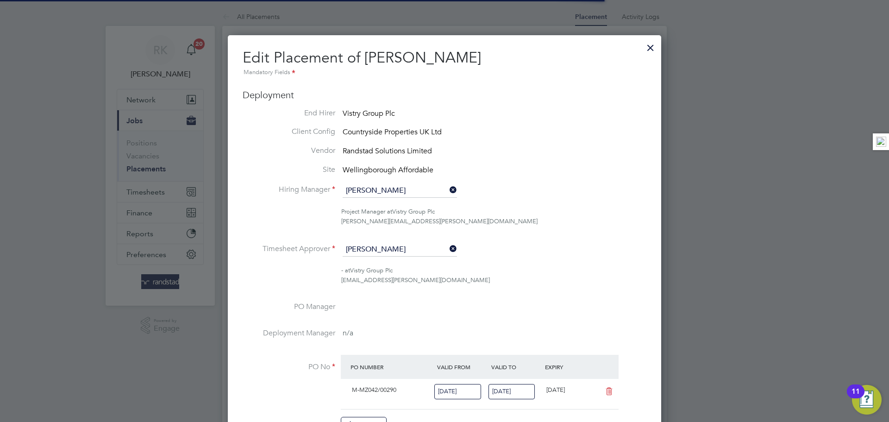
scroll to position [5, 5]
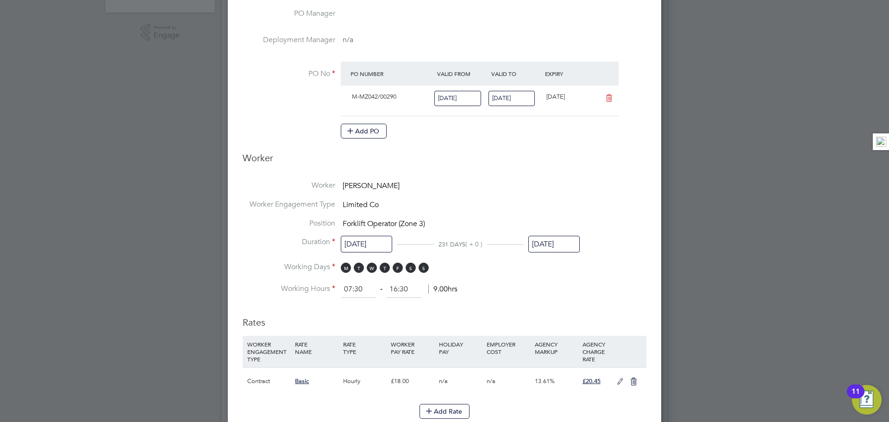
click at [548, 240] on input "21 Sep 2025" at bounding box center [553, 244] width 51 height 17
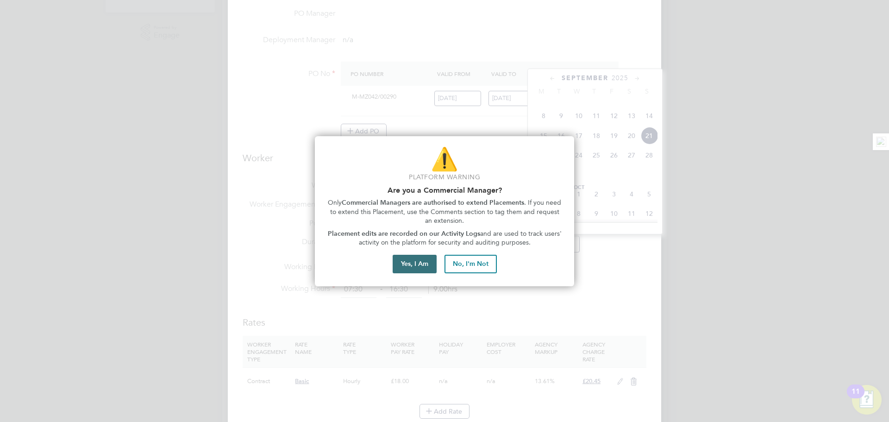
click at [410, 259] on button "Yes, I Am" at bounding box center [415, 264] width 44 height 19
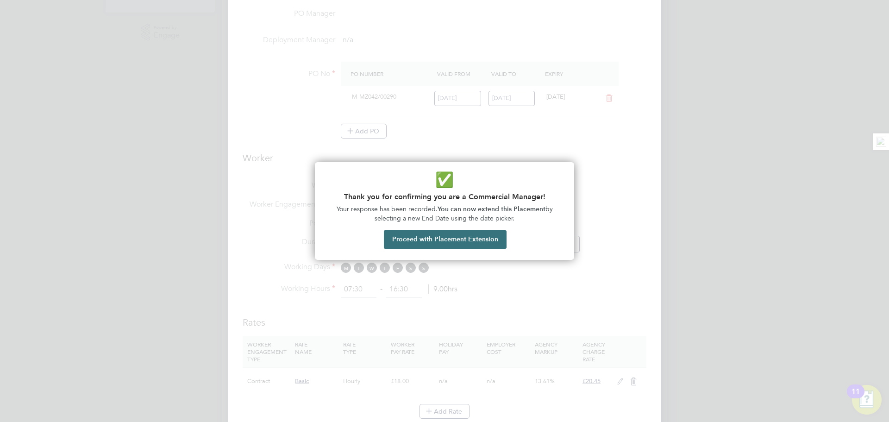
drag, startPoint x: 456, startPoint y: 238, endPoint x: 461, endPoint y: 236, distance: 5.6
click at [456, 238] on button "Proceed with Placement Extension" at bounding box center [445, 239] width 123 height 19
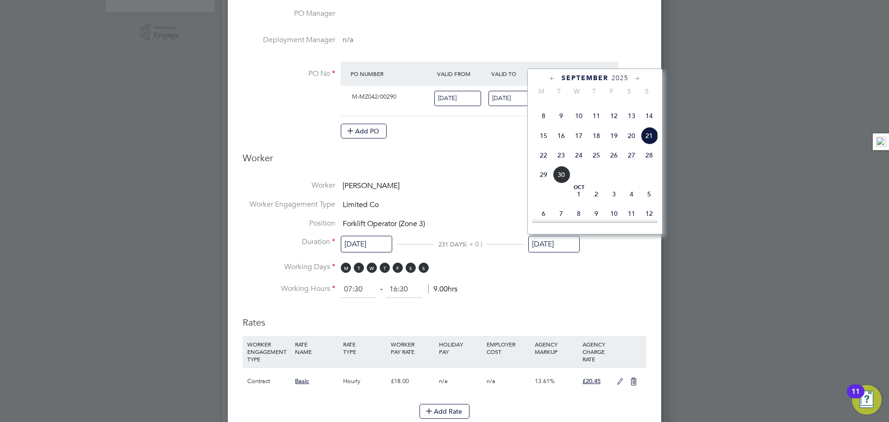
click at [650, 164] on span "28" at bounding box center [649, 155] width 18 height 18
type input "28 Sep 2025"
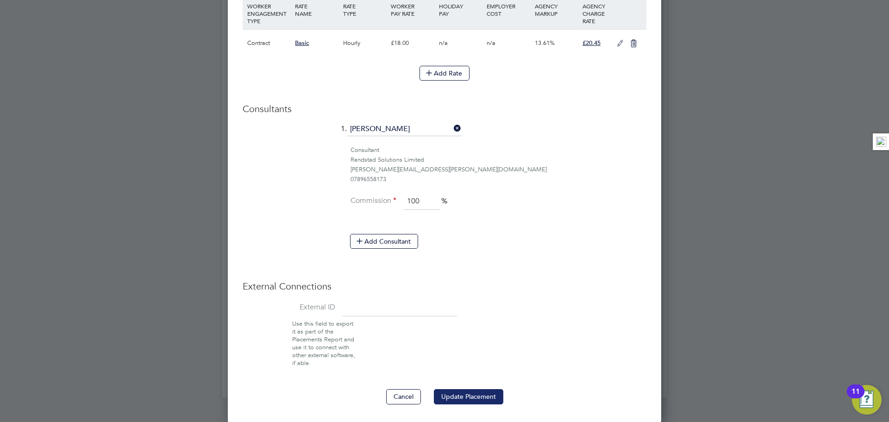
click at [484, 402] on button "Update Placement" at bounding box center [468, 396] width 69 height 15
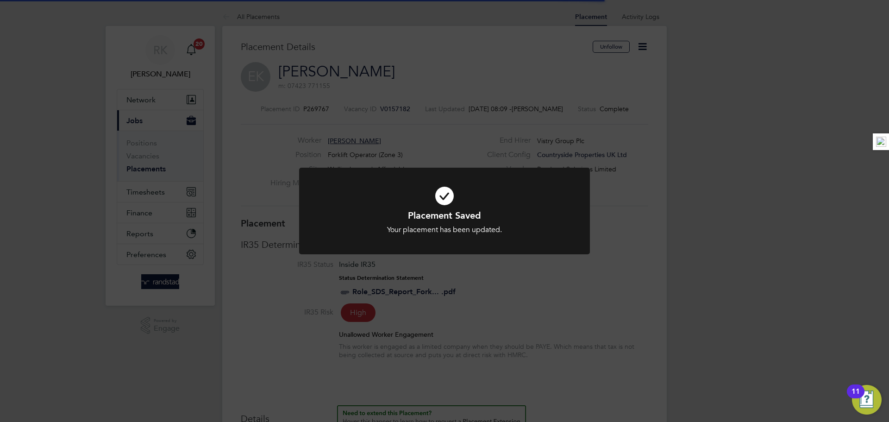
drag, startPoint x: 173, startPoint y: 187, endPoint x: 171, endPoint y: 179, distance: 8.2
click at [173, 184] on div "Placement Saved Your placement has been updated. Cancel Okay" at bounding box center [444, 211] width 889 height 422
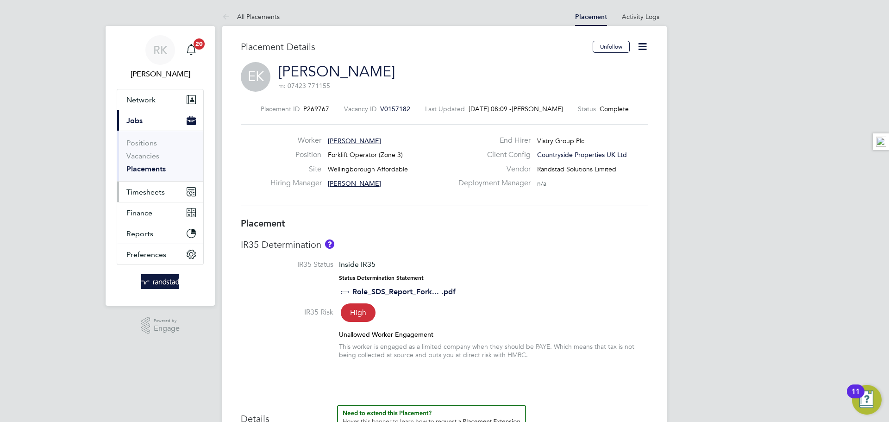
click at [155, 183] on button "Timesheets" at bounding box center [160, 192] width 86 height 20
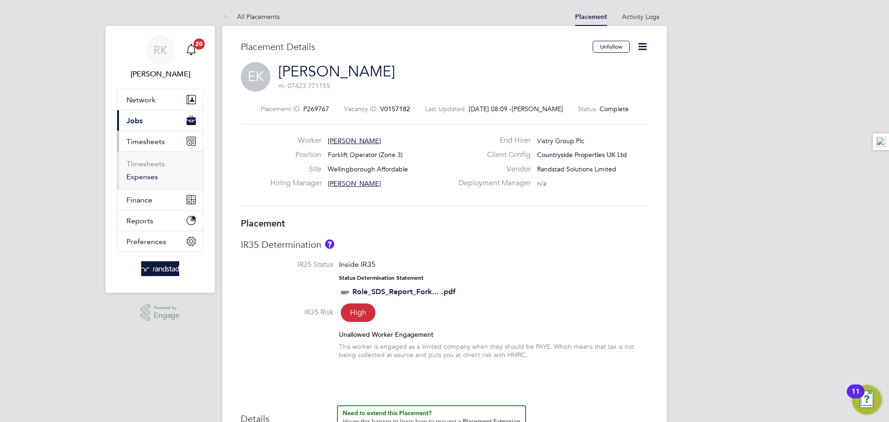
click at [151, 192] on ul "Network Team Members Businesses Sites Workers Contacts Current page: Jobs Posit…" at bounding box center [160, 170] width 87 height 163
click at [160, 166] on link "Timesheets" at bounding box center [145, 163] width 38 height 9
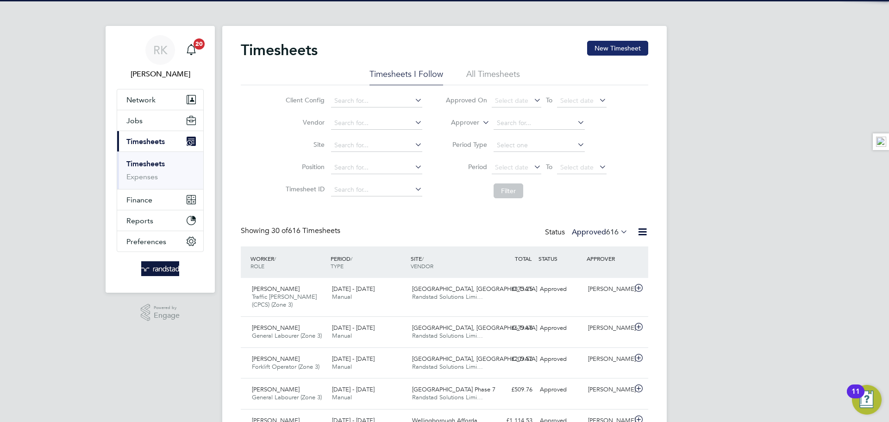
click at [599, 47] on button "New Timesheet" at bounding box center [617, 48] width 61 height 15
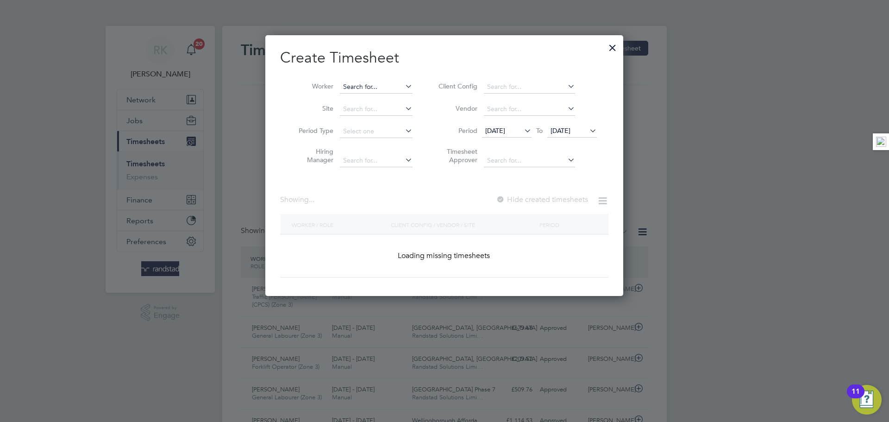
click at [375, 88] on input at bounding box center [376, 87] width 73 height 13
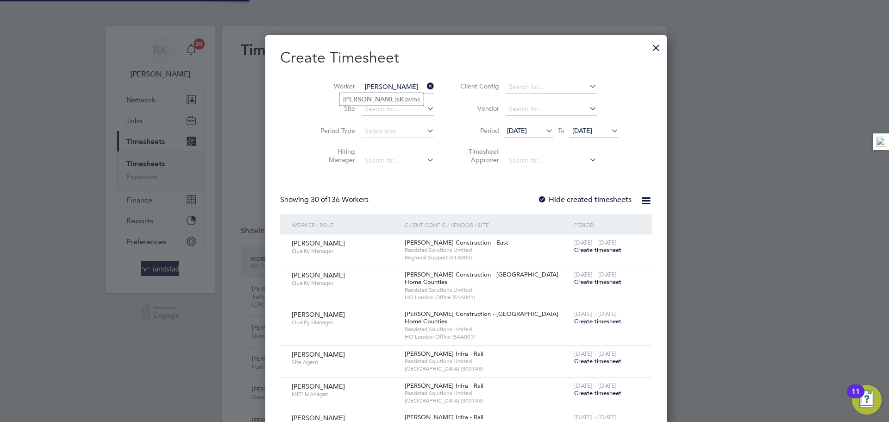
click at [385, 103] on li "Edgar s K lavins" at bounding box center [381, 99] width 84 height 13
type input "[PERSON_NAME]"
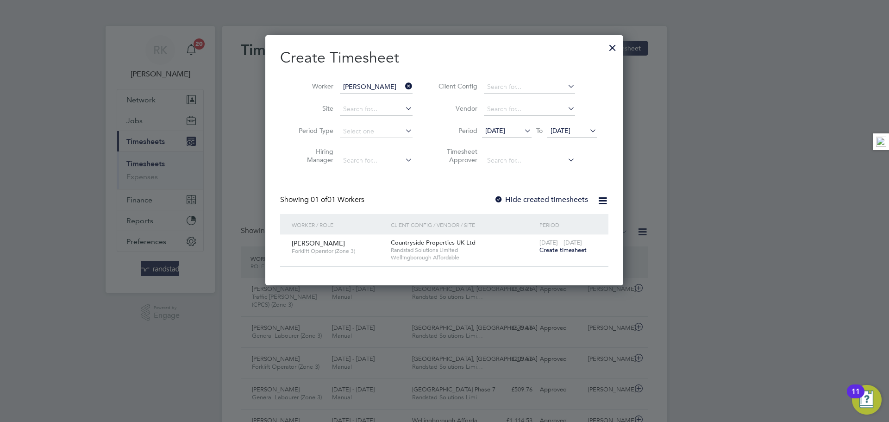
click at [566, 247] on span "Create timesheet" at bounding box center [563, 250] width 47 height 8
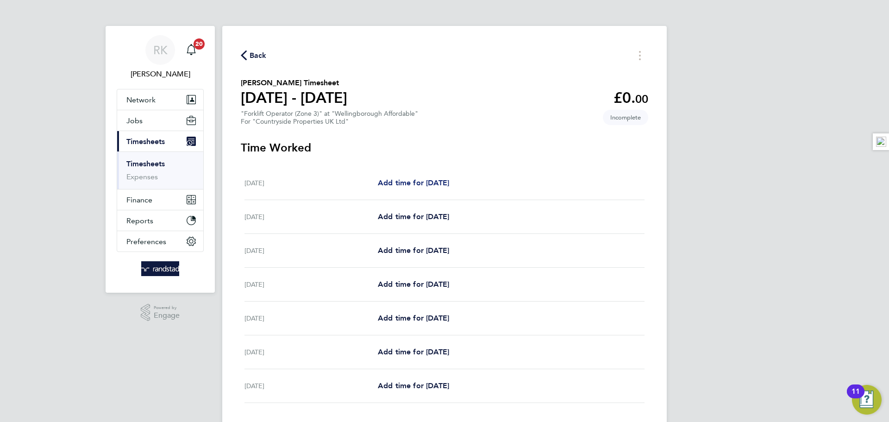
click at [391, 179] on span "Add time for Mon 22 Sep" at bounding box center [413, 182] width 71 height 9
select select "30"
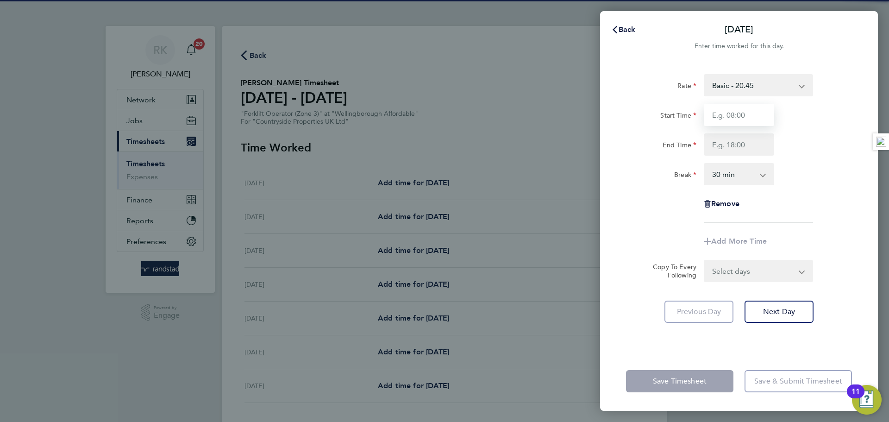
click at [720, 111] on input "Start Time" at bounding box center [739, 115] width 70 height 22
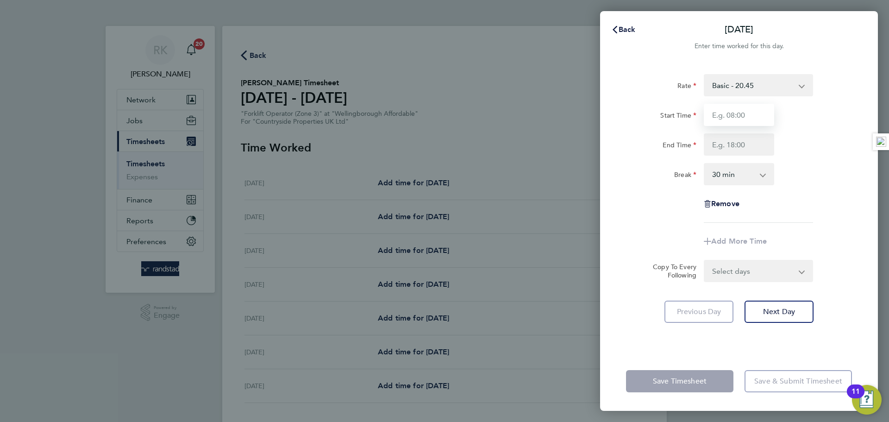
type input "07:30"
click at [732, 146] on input "End Time" at bounding box center [739, 144] width 70 height 22
type input "17:00"
click at [741, 110] on input "07:30" at bounding box center [739, 115] width 70 height 22
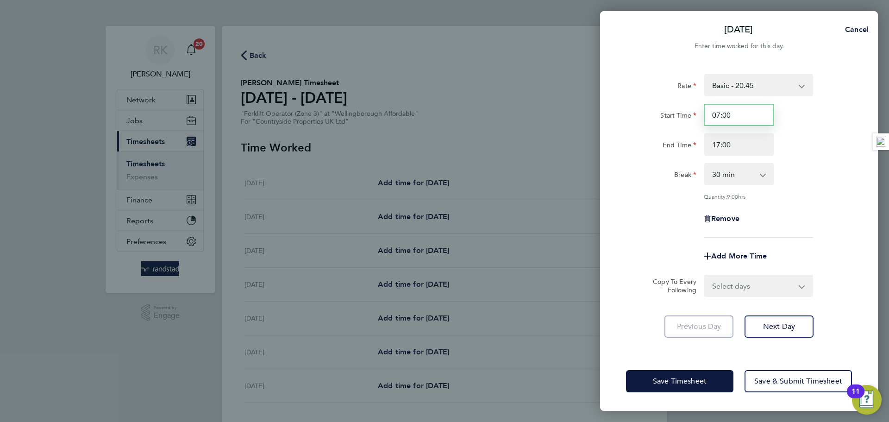
type input "07:00"
click at [822, 155] on div "End Time 17:00" at bounding box center [738, 144] width 233 height 22
click at [764, 290] on select "Select days Day Weekday (Mon-Fri) Weekend (Sat-Sun) Tuesday Wednesday Thursday …" at bounding box center [753, 286] width 97 height 20
select select "WEEKDAY"
click at [705, 276] on select "Select days Day Weekday (Mon-Fri) Weekend (Sat-Sun) Tuesday Wednesday Thursday …" at bounding box center [753, 286] width 97 height 20
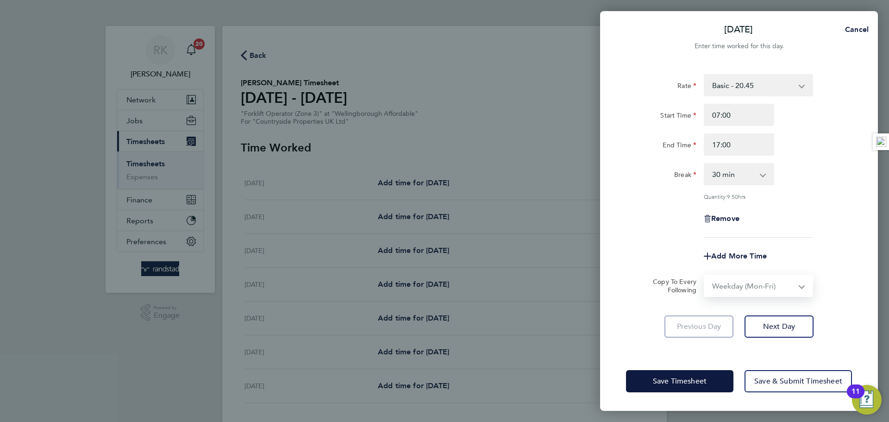
select select "2025-09-28"
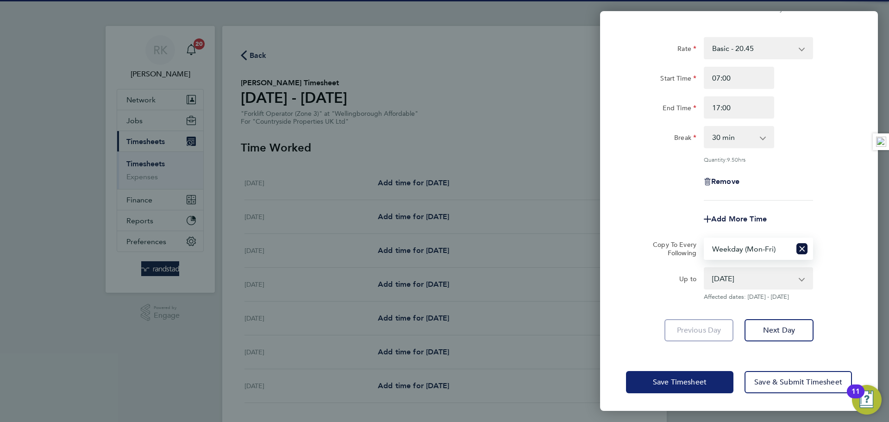
click at [673, 377] on span "Save Timesheet" at bounding box center [680, 381] width 54 height 9
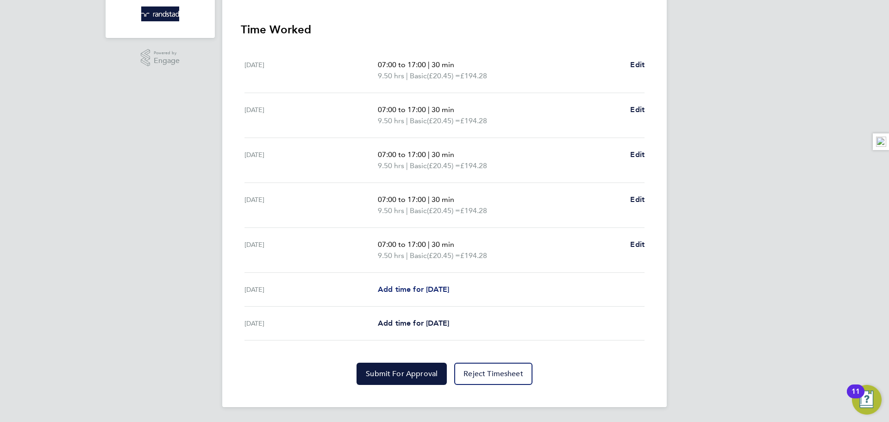
click at [441, 289] on span "Add time for Sat 27 Sep" at bounding box center [413, 289] width 71 height 9
select select "30"
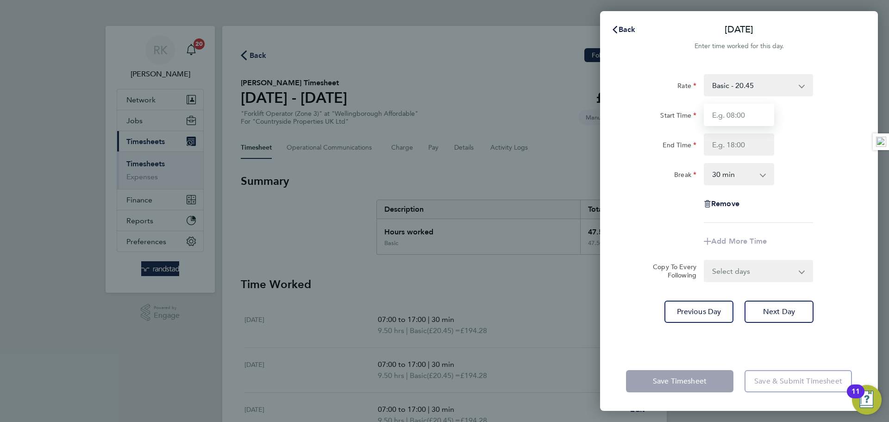
click at [732, 114] on input "Start Time" at bounding box center [739, 115] width 70 height 22
type input "07:30"
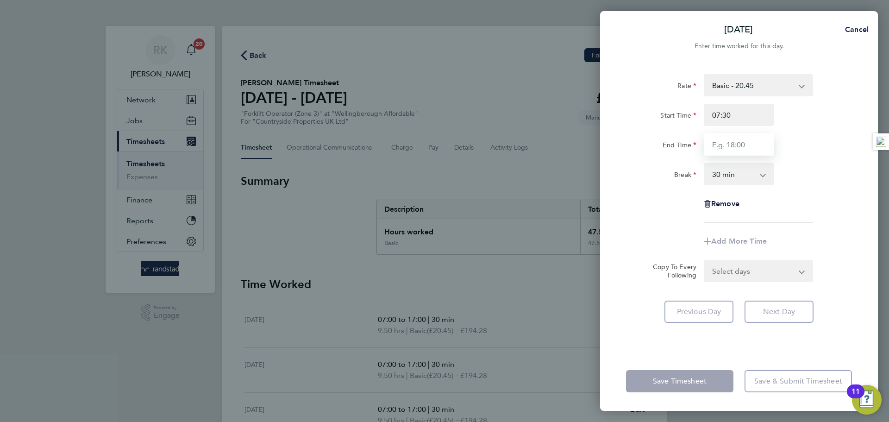
click at [729, 140] on input "End Time" at bounding box center [739, 144] width 70 height 22
click at [709, 146] on input "End Time" at bounding box center [739, 144] width 70 height 22
type input "15:00"
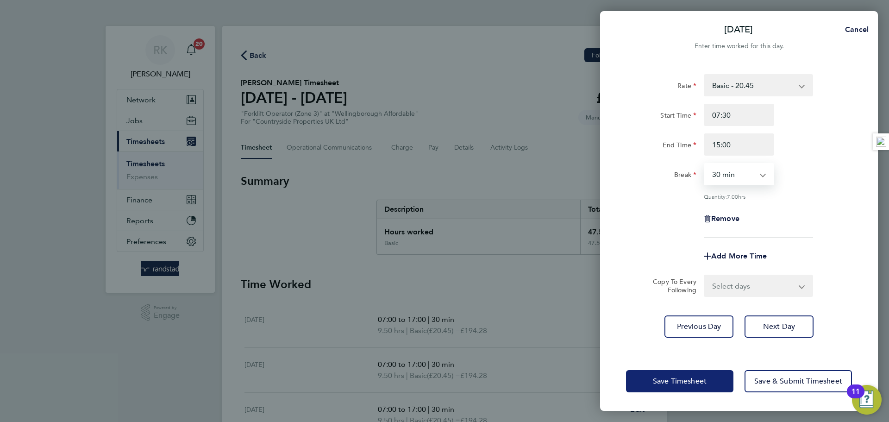
click at [674, 378] on span "Save Timesheet" at bounding box center [680, 381] width 54 height 9
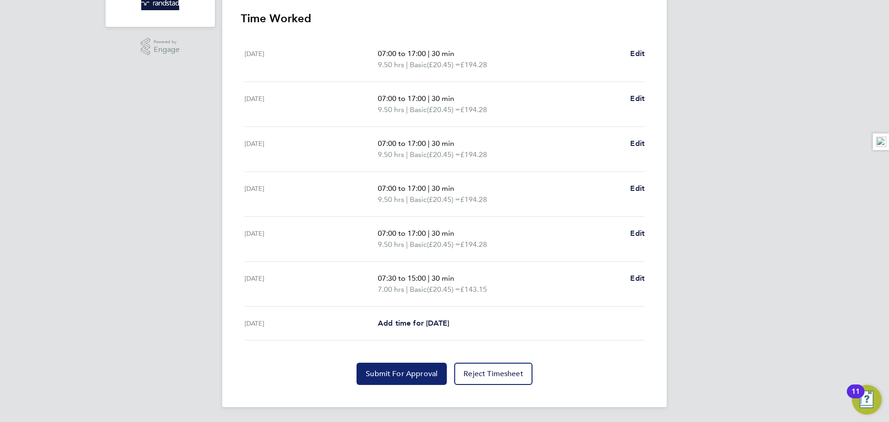
drag, startPoint x: 399, startPoint y: 373, endPoint x: 398, endPoint y: 368, distance: 4.8
click at [399, 373] on span "Submit For Approval" at bounding box center [402, 373] width 72 height 9
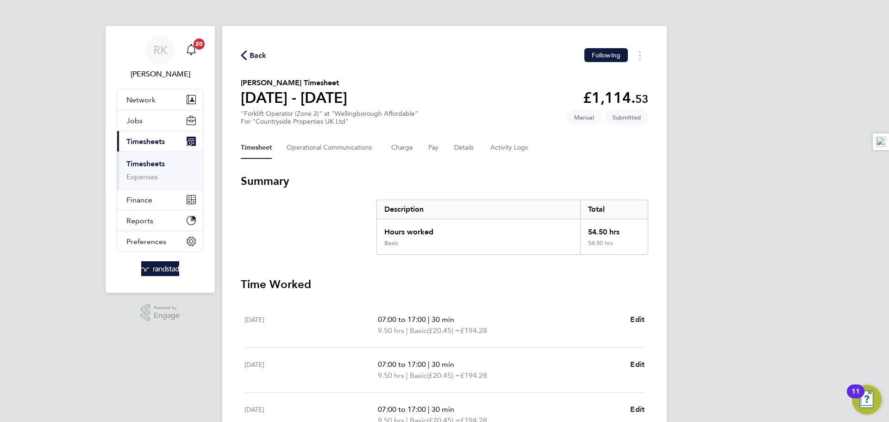
click at [247, 57] on span "Back" at bounding box center [254, 54] width 26 height 9
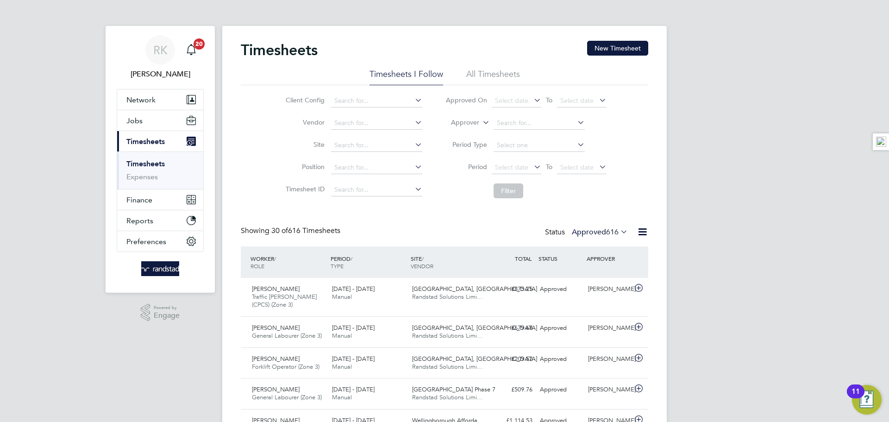
click at [592, 229] on label "Approved 616" at bounding box center [600, 231] width 56 height 9
click at [593, 274] on li "Submitted" at bounding box center [591, 274] width 43 height 13
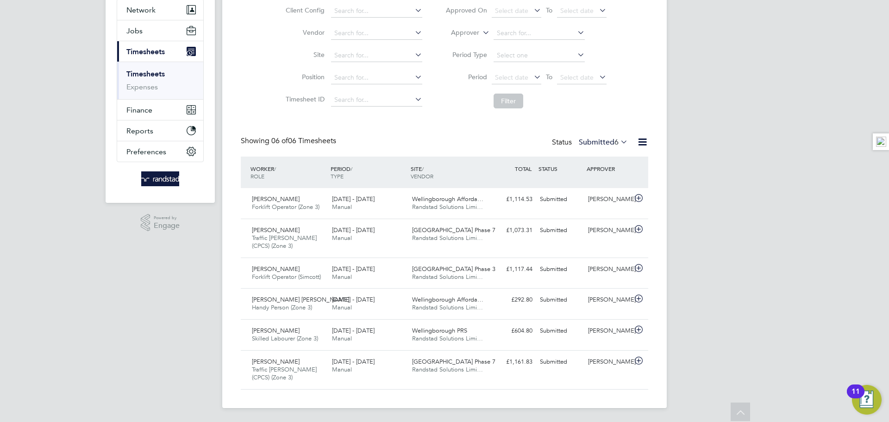
scroll to position [5, 5]
